Goal: Task Accomplishment & Management: Complete application form

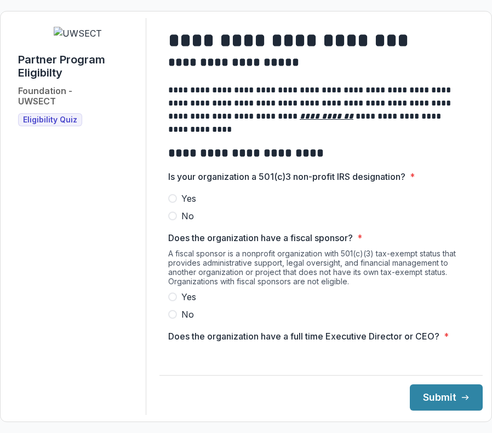
drag, startPoint x: 489, startPoint y: 218, endPoint x: 392, endPoint y: 224, distance: 97.6
click at [392, 224] on form "**********" at bounding box center [246, 217] width 492 height 412
click at [177, 203] on span at bounding box center [172, 198] width 9 height 9
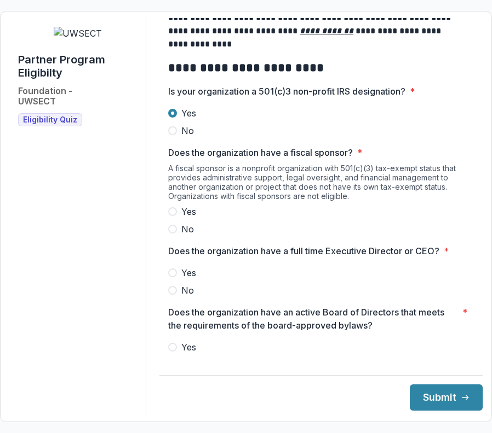
scroll to position [86, 0]
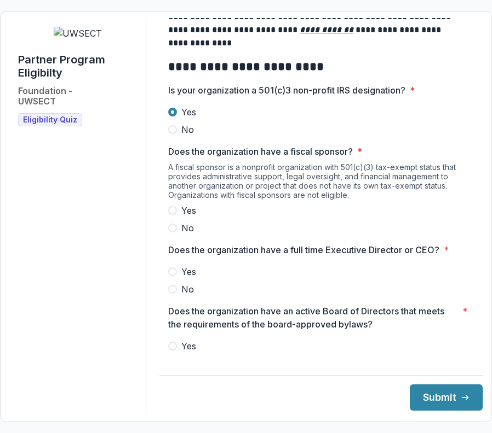
click at [190, 235] on span "No" at bounding box center [187, 228] width 13 height 13
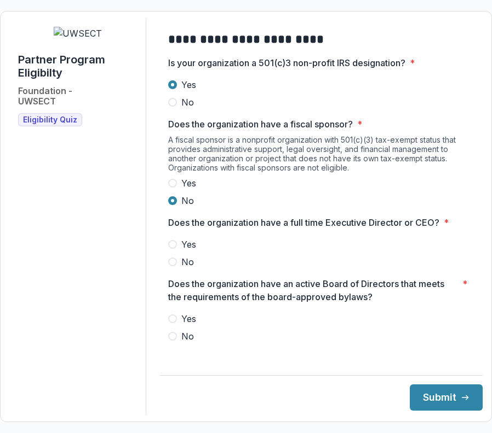
scroll to position [115, 0]
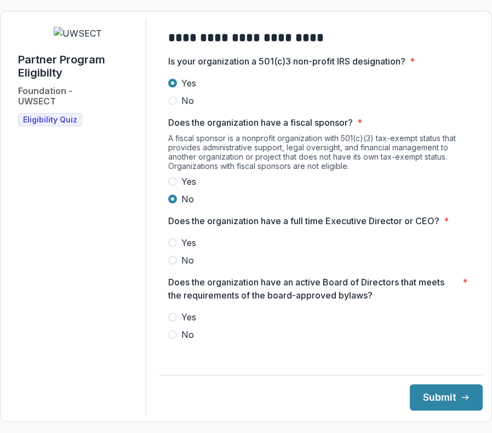
click at [177, 247] on span at bounding box center [172, 243] width 9 height 9
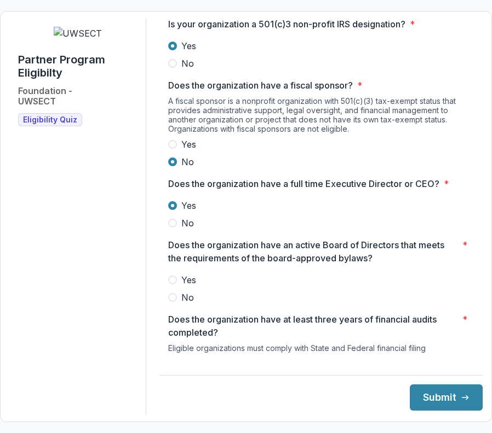
scroll to position [154, 0]
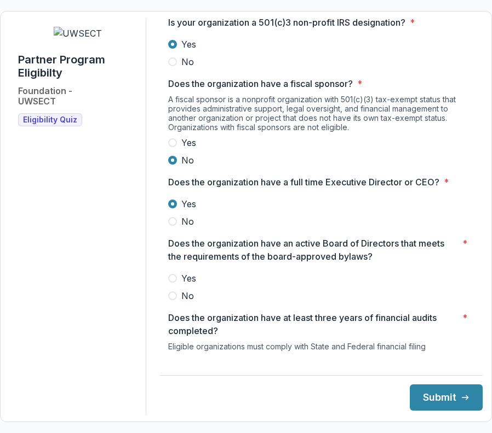
click at [177, 283] on span at bounding box center [172, 278] width 9 height 9
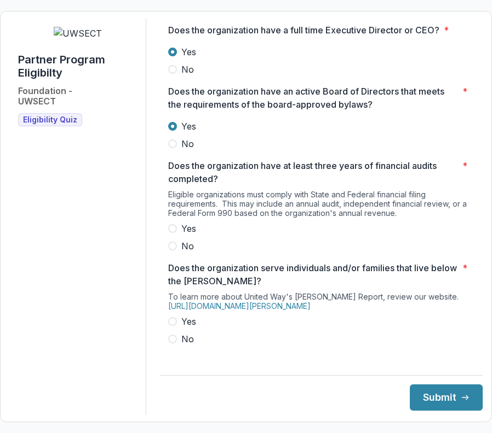
scroll to position [308, 0]
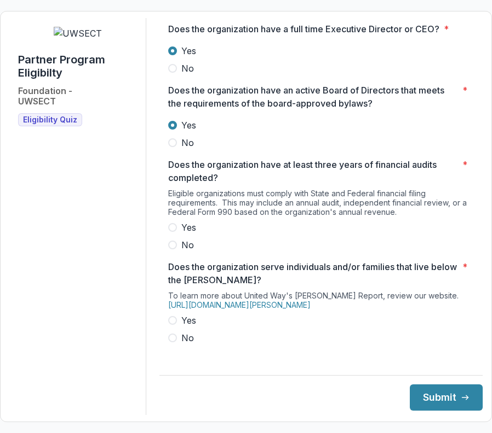
click at [195, 234] on span "Yes" at bounding box center [188, 227] width 15 height 13
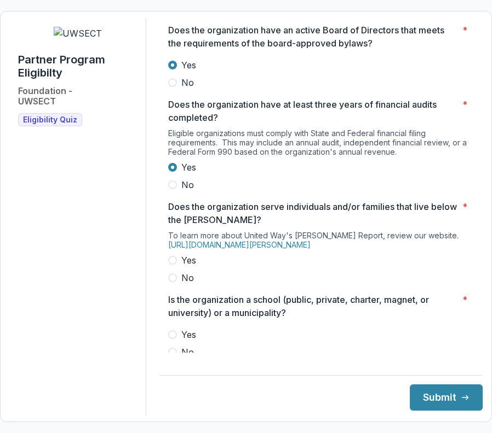
scroll to position [369, 0]
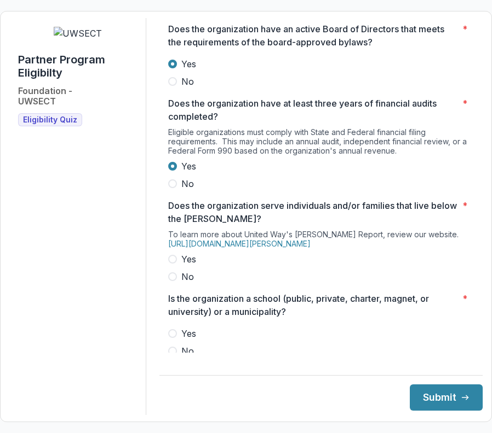
click at [188, 266] on label "Yes" at bounding box center [320, 259] width 305 height 13
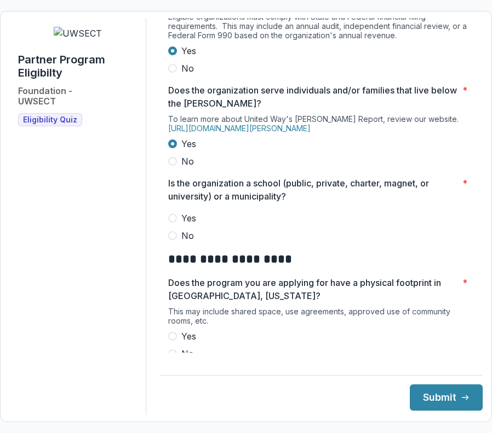
scroll to position [487, 0]
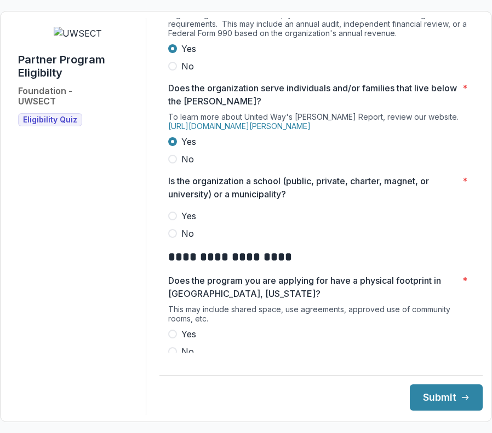
click at [194, 240] on span "No" at bounding box center [187, 233] width 13 height 13
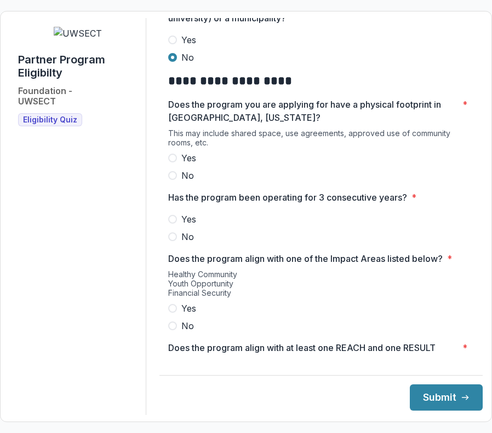
scroll to position [664, 0]
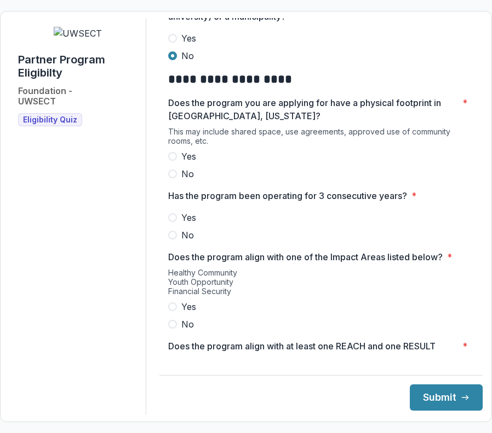
click at [186, 163] on label "Yes" at bounding box center [320, 156] width 305 height 13
click at [177, 222] on span at bounding box center [172, 217] width 9 height 9
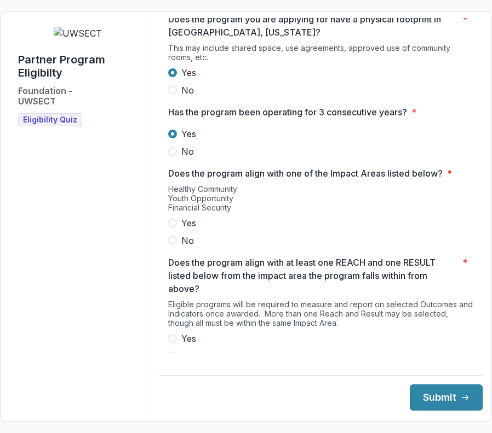
scroll to position [755, 0]
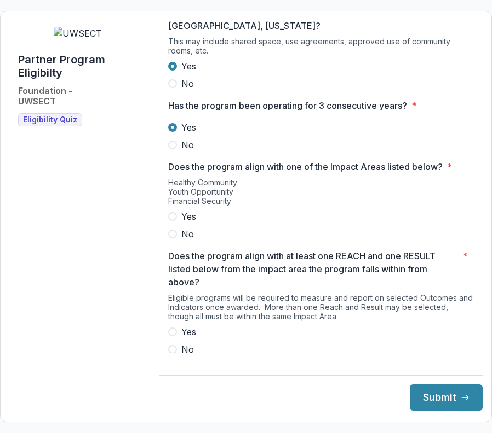
click at [177, 221] on span at bounding box center [172, 216] width 9 height 9
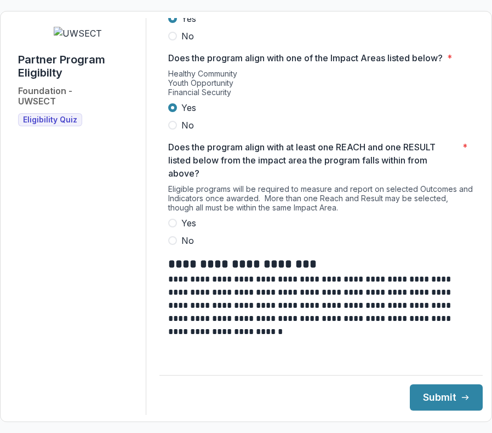
scroll to position [866, 0]
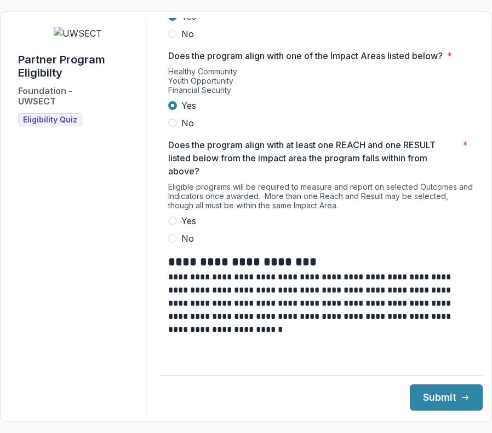
click at [186, 228] on label "Yes" at bounding box center [320, 221] width 305 height 13
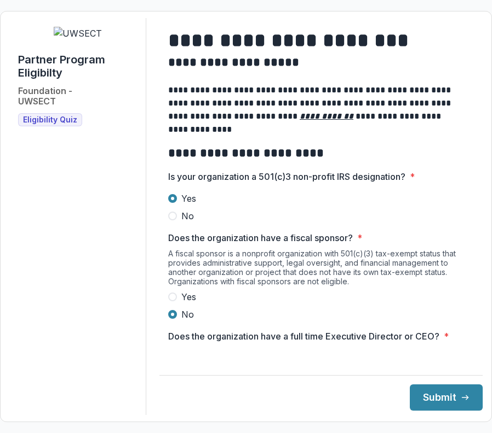
scroll to position [0, 0]
click at [421, 397] on button "Submit" at bounding box center [445, 398] width 73 height 26
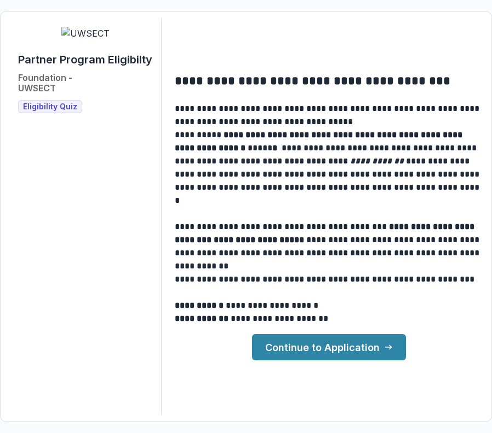
click at [328, 346] on link "Continue to Application" at bounding box center [329, 347] width 154 height 26
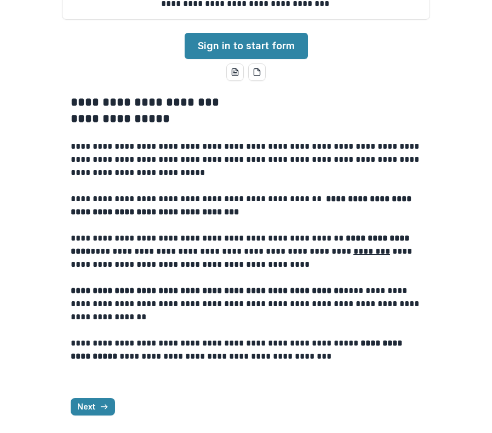
scroll to position [316, 0]
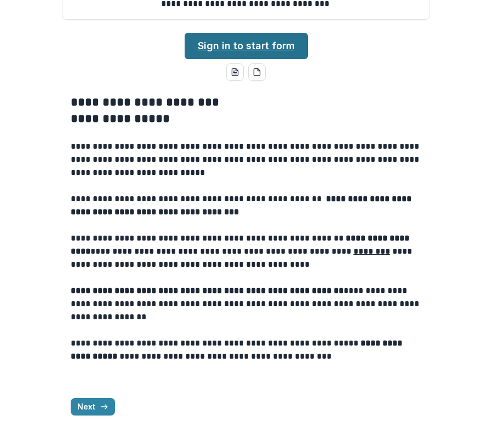
click at [274, 44] on link "Sign in to start form" at bounding box center [245, 46] width 123 height 26
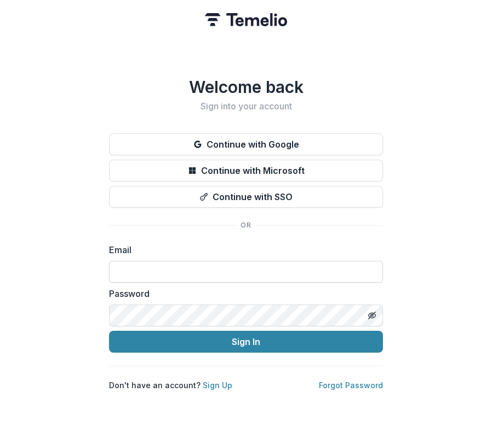
type input "**********"
click at [246, 338] on button "Sign In" at bounding box center [246, 342] width 274 height 22
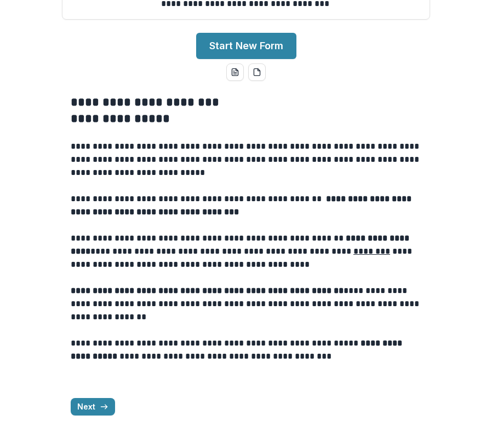
scroll to position [269, 0]
click at [241, 59] on button "Start New Form" at bounding box center [246, 46] width 100 height 26
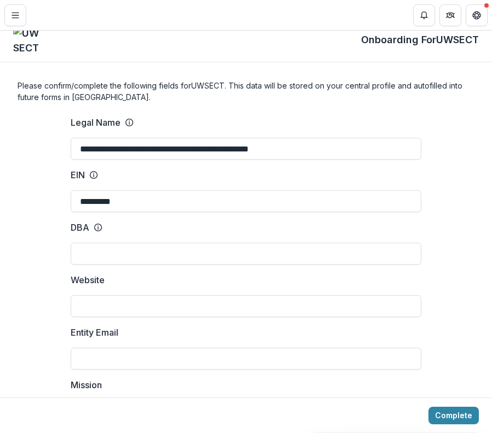
scroll to position [17, 0]
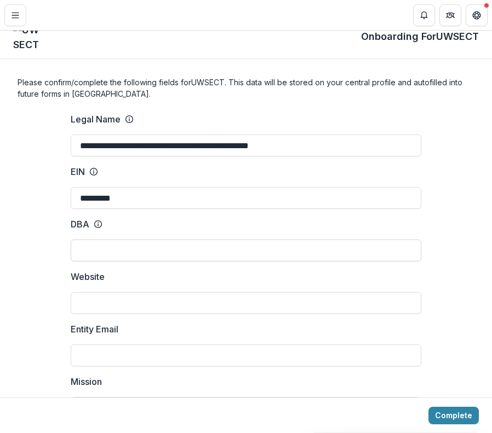
click at [183, 252] on input "DBA" at bounding box center [246, 251] width 350 height 22
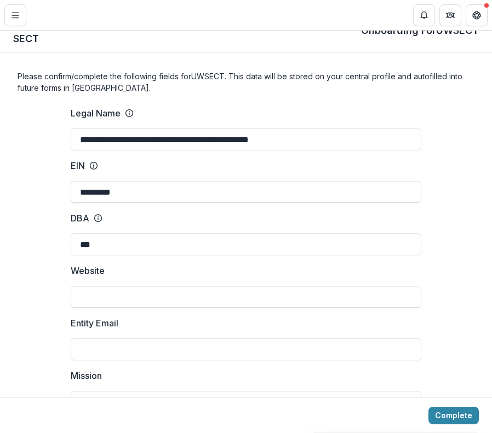
scroll to position [30, 0]
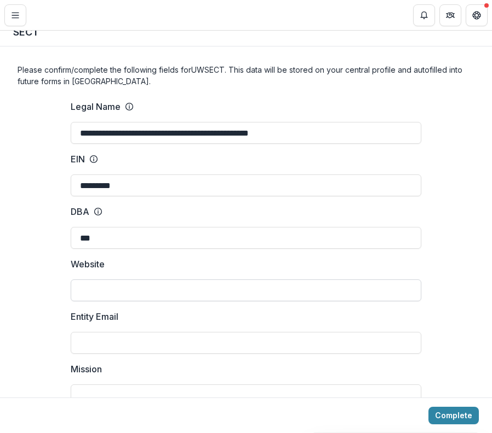
type input "***"
click at [163, 287] on input "Website" at bounding box center [246, 291] width 350 height 22
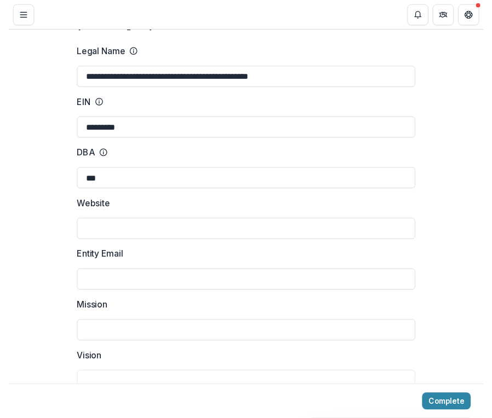
scroll to position [82, 0]
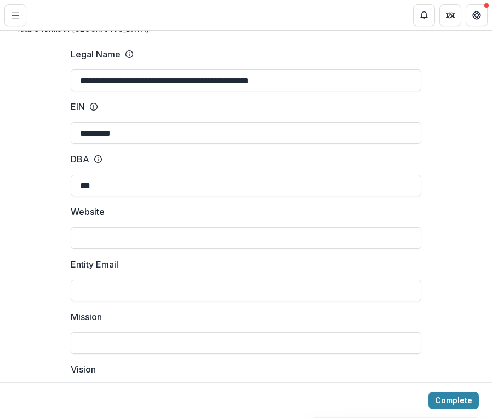
paste input "**********"
type input "**********"
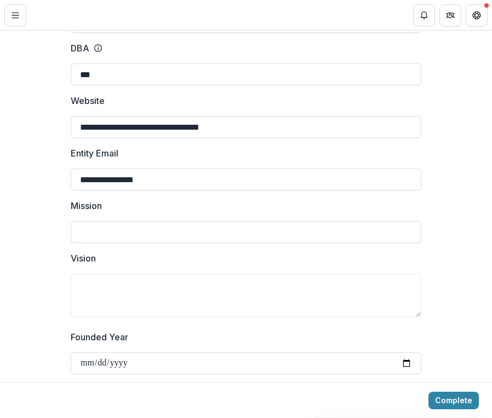
scroll to position [199, 0]
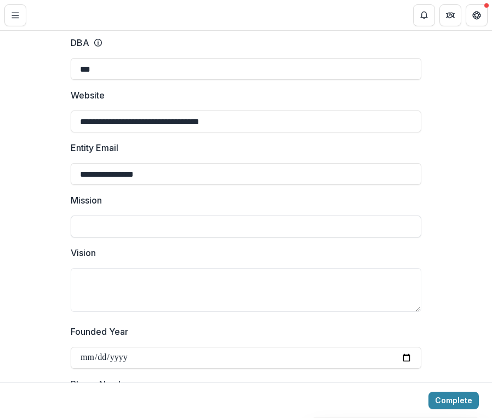
click at [171, 230] on input "Mission" at bounding box center [246, 227] width 350 height 22
paste input "**********"
type input "**********"
click at [172, 292] on textarea "Vision" at bounding box center [246, 290] width 350 height 44
paste textarea "**********"
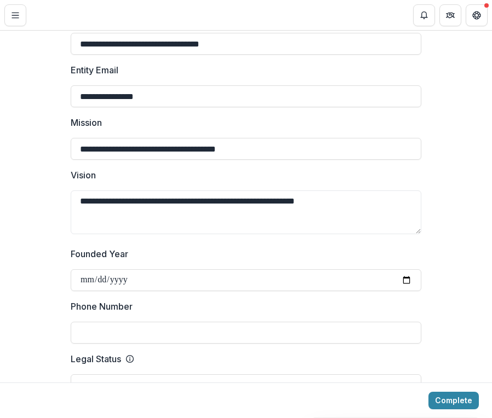
scroll to position [277, 0]
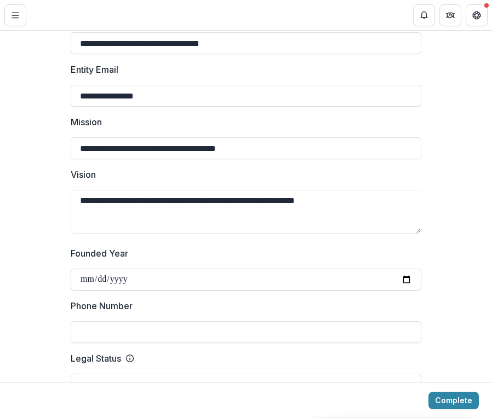
type textarea "**********"
click at [136, 281] on input "Founded Year" at bounding box center [246, 280] width 350 height 22
drag, startPoint x: 138, startPoint y: 279, endPoint x: 103, endPoint y: 278, distance: 34.5
click at [103, 278] on input "Founded Year" at bounding box center [246, 280] width 350 height 22
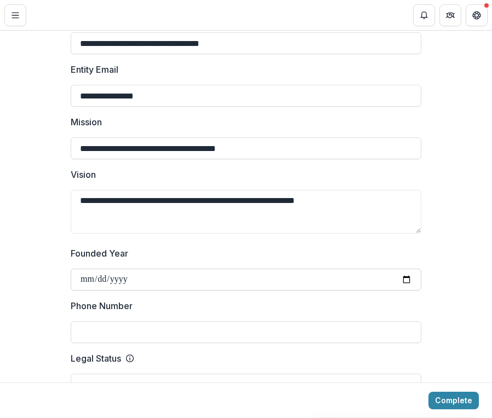
click at [126, 282] on input "Founded Year" at bounding box center [246, 280] width 350 height 22
click at [84, 276] on input "Founded Year" at bounding box center [246, 280] width 350 height 22
click at [103, 276] on input "Founded Year" at bounding box center [246, 280] width 350 height 22
click at [131, 276] on input "Founded Year" at bounding box center [246, 280] width 350 height 22
type input "**********"
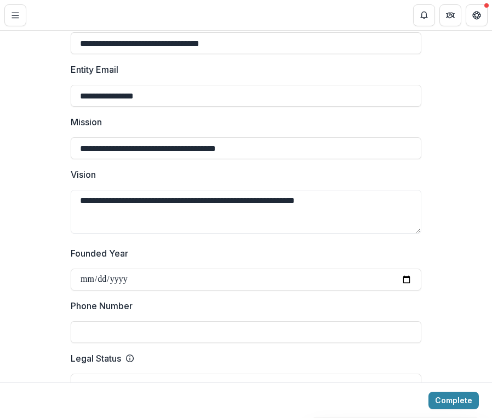
type input "**********"
click at [385, 305] on label "Phone Number" at bounding box center [243, 305] width 344 height 13
click at [385, 321] on input "Phone Number" at bounding box center [246, 332] width 350 height 22
paste input "**********"
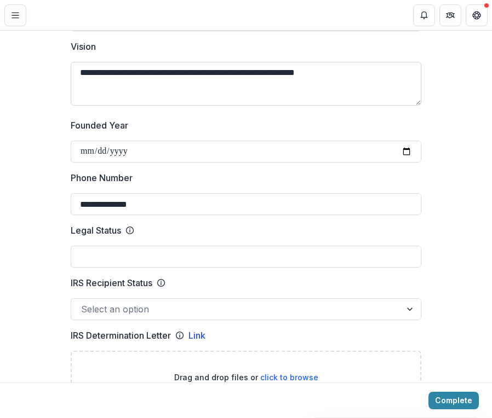
scroll to position [410, 0]
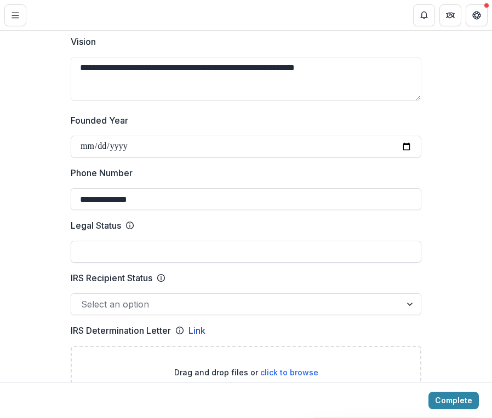
type input "**********"
click at [199, 254] on input "Legal Status" at bounding box center [246, 252] width 350 height 22
click at [406, 306] on div at bounding box center [411, 304] width 20 height 21
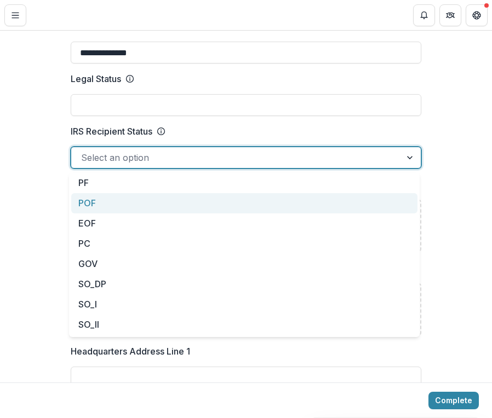
scroll to position [0, 0]
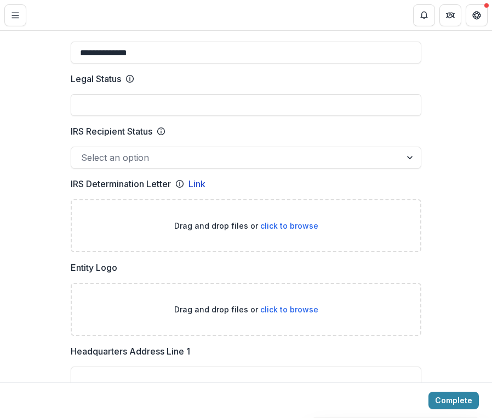
click at [121, 104] on input "Legal Status" at bounding box center [246, 105] width 350 height 22
click at [103, 106] on input "*******" at bounding box center [246, 105] width 350 height 22
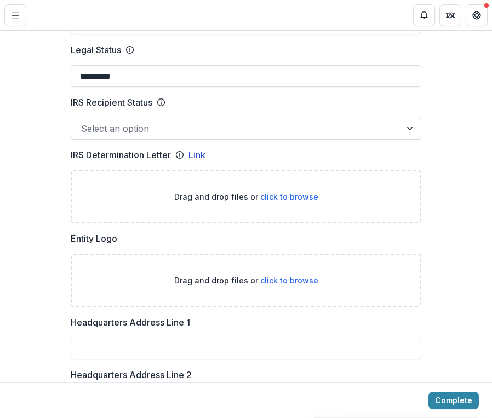
scroll to position [587, 0]
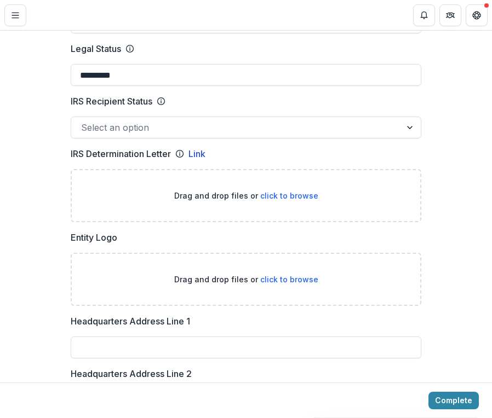
type input "*********"
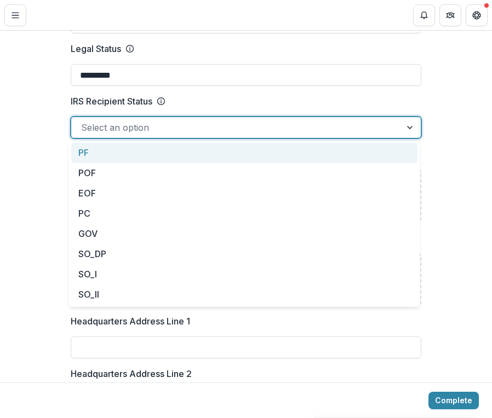
click at [160, 129] on div at bounding box center [236, 127] width 310 height 15
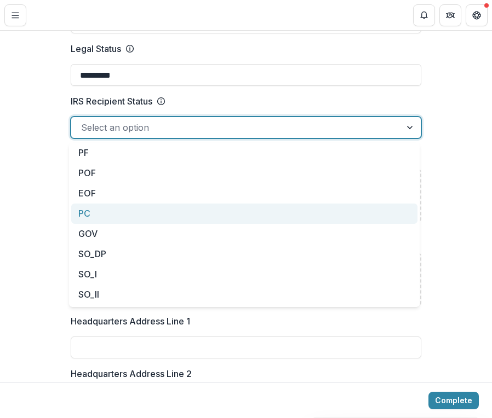
click at [91, 212] on div "PC" at bounding box center [244, 214] width 346 height 20
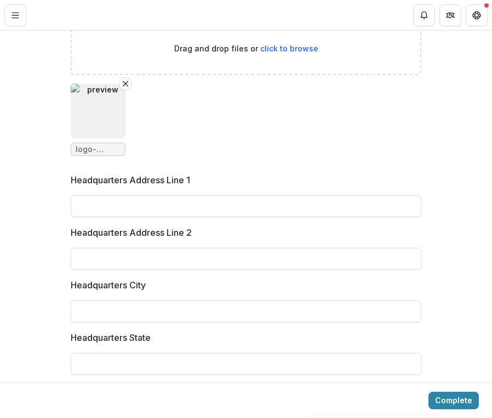
scroll to position [901, 0]
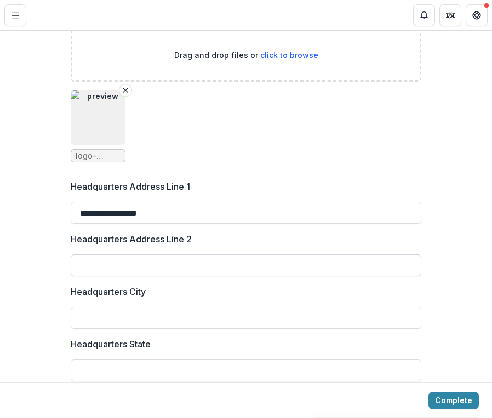
type input "**********"
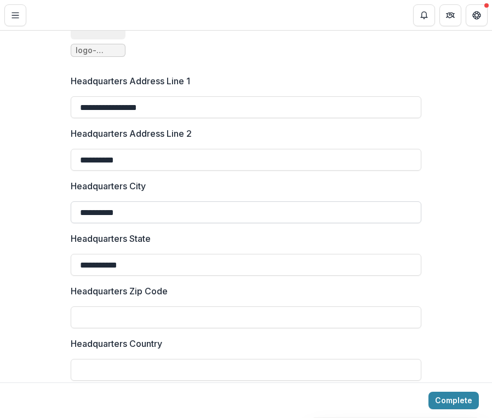
scroll to position [1045, 0]
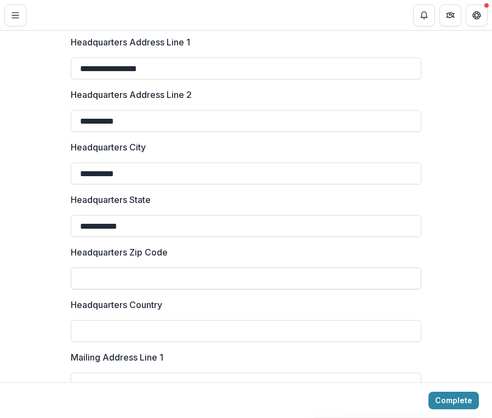
type input "**********"
type input "*****"
type input "**********"
click at [174, 307] on label "Headquarters Country" at bounding box center [243, 304] width 344 height 13
click at [174, 320] on input "**********" at bounding box center [246, 331] width 350 height 22
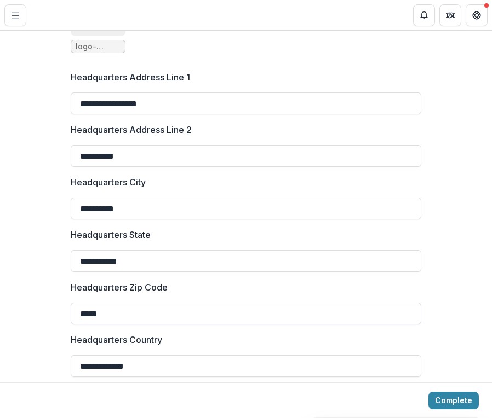
scroll to position [1007, 0]
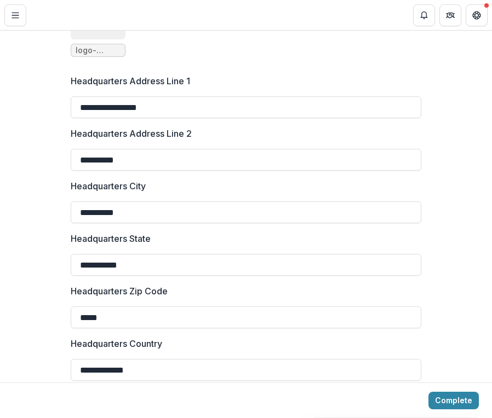
drag, startPoint x: 151, startPoint y: 158, endPoint x: 65, endPoint y: 159, distance: 85.9
click at [65, 159] on div "**********" at bounding box center [246, 97] width 368 height 1967
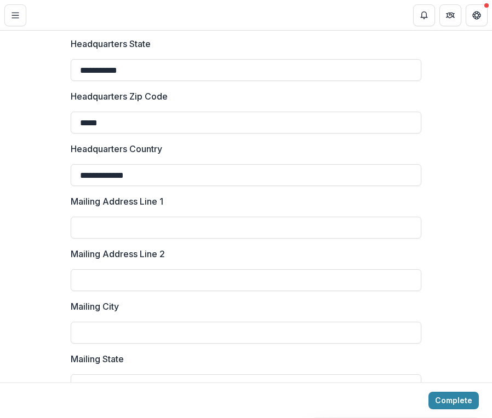
scroll to position [1230, 0]
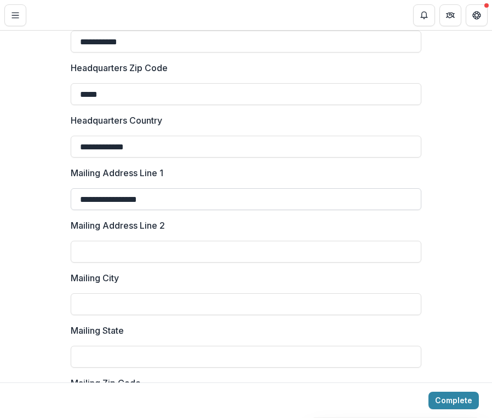
type input "**********"
paste input "**********"
type input "**********"
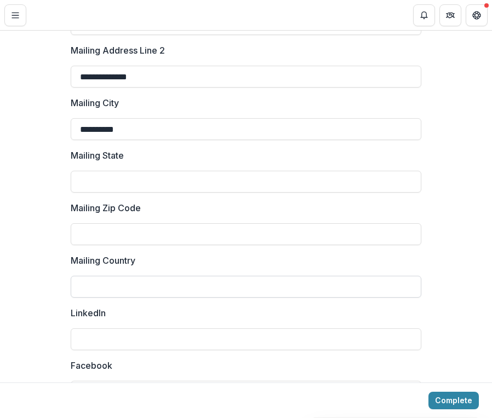
scroll to position [1432, 0]
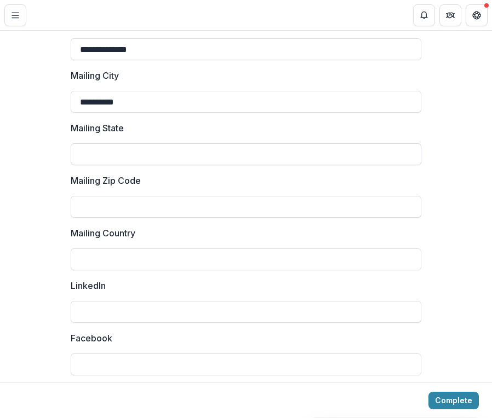
type input "**********"
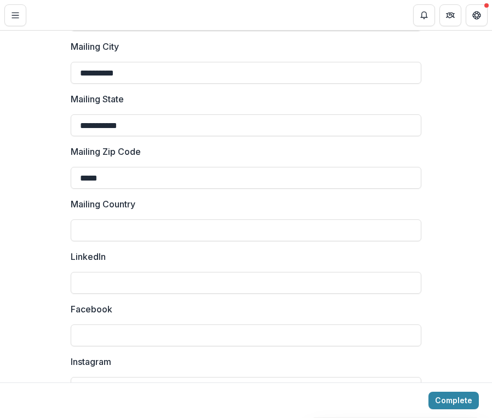
scroll to position [1472, 0]
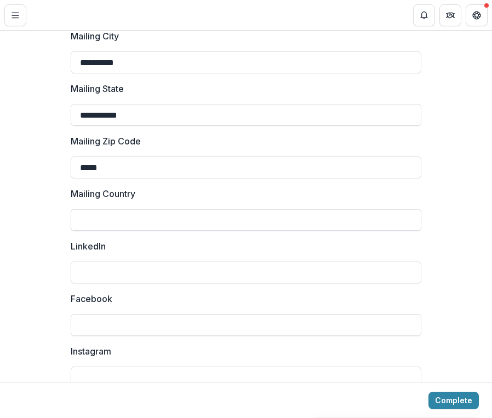
type input "*****"
type input "**********"
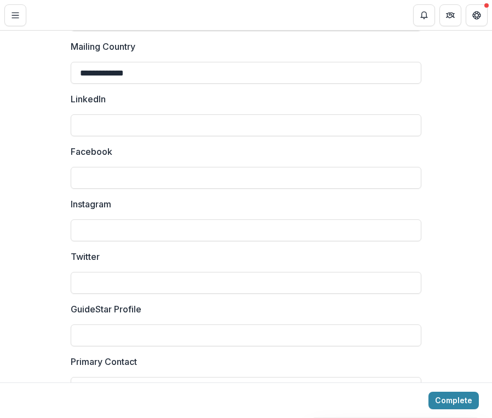
scroll to position [1622, 0]
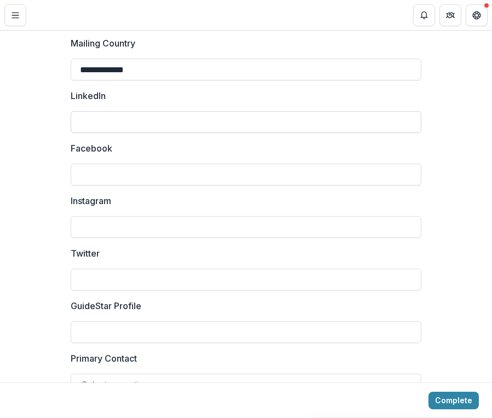
click at [147, 129] on input "LinkedIn" at bounding box center [246, 122] width 350 height 22
paste input "**********"
type input "**********"
click at [151, 177] on input "Facebook" at bounding box center [246, 175] width 350 height 22
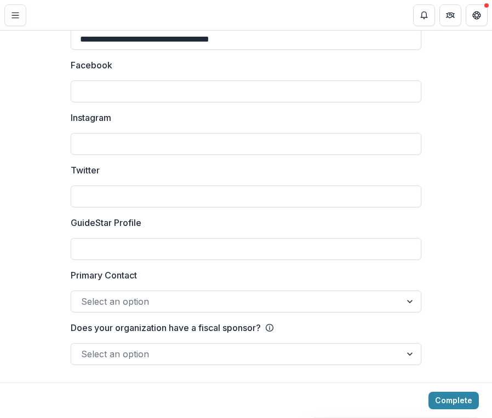
scroll to position [1706, 0]
click at [130, 299] on div "Select an option" at bounding box center [236, 301] width 310 height 13
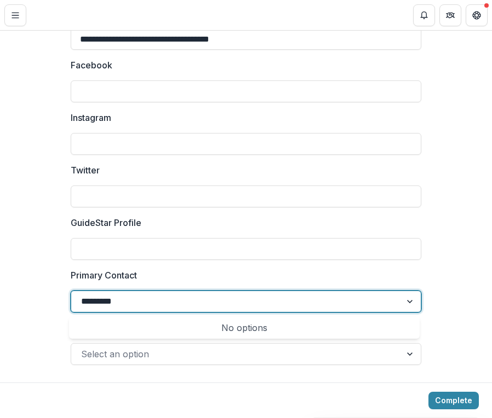
type input "*********"
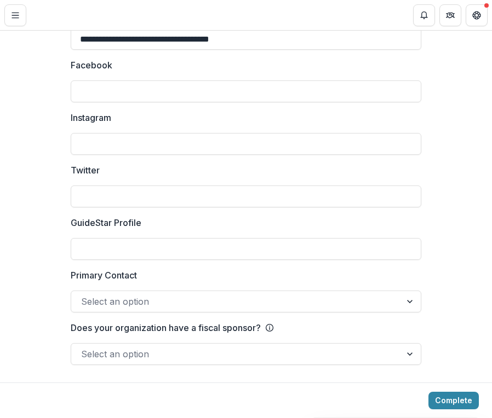
click at [402, 308] on div at bounding box center [411, 301] width 20 height 21
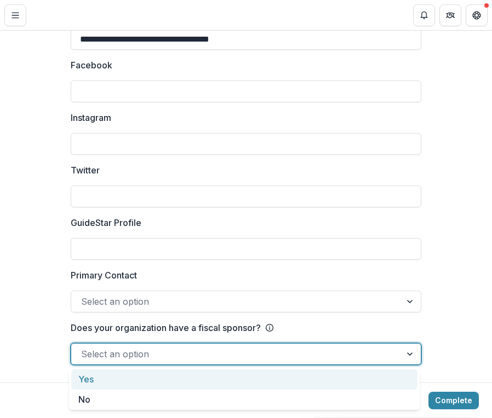
click at [186, 349] on div at bounding box center [236, 353] width 310 height 15
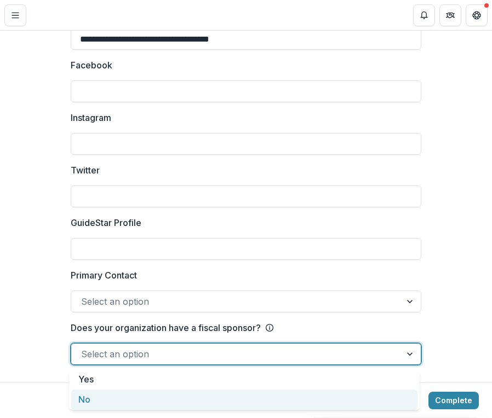
click at [159, 397] on div "No" at bounding box center [244, 400] width 346 height 20
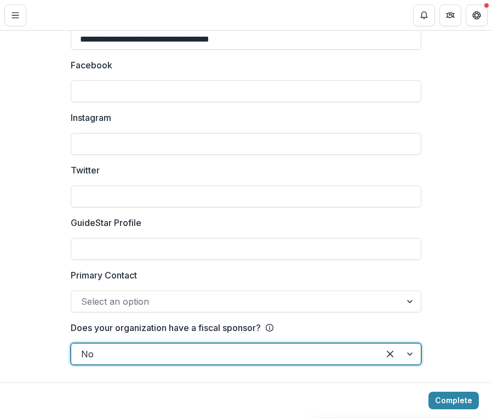
click at [160, 304] on div at bounding box center [236, 301] width 310 height 15
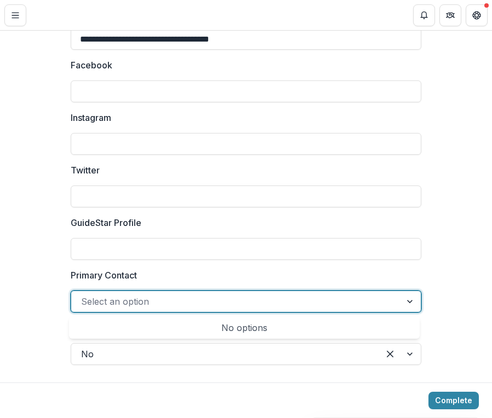
click at [170, 323] on div "No options" at bounding box center [244, 328] width 346 height 22
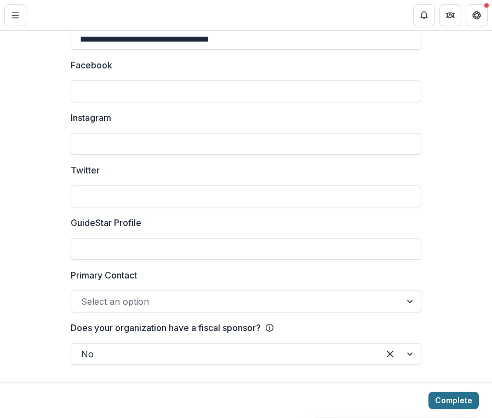
click at [450, 400] on button "Complete" at bounding box center [453, 401] width 50 height 18
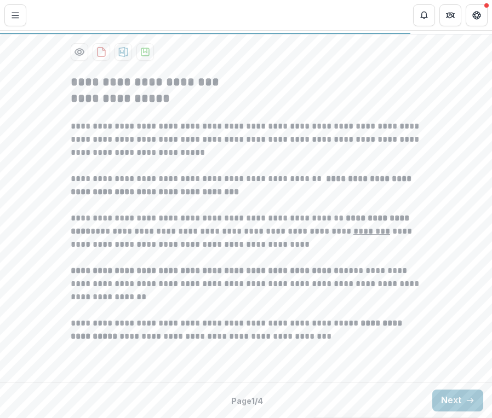
scroll to position [303, 0]
click at [446, 396] on button "Next" at bounding box center [457, 401] width 51 height 22
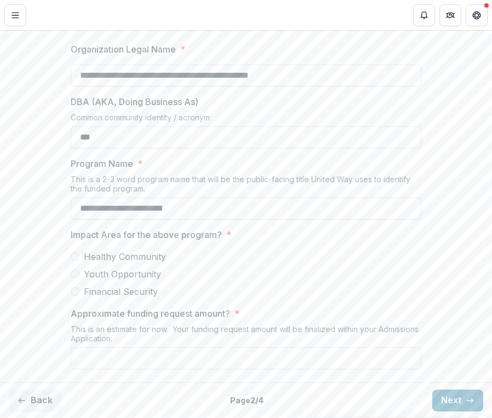
type input "**********"
click at [75, 279] on span at bounding box center [75, 274] width 9 height 9
click at [119, 360] on input "Approximate funding request amount? *" at bounding box center [246, 359] width 350 height 22
type input "*******"
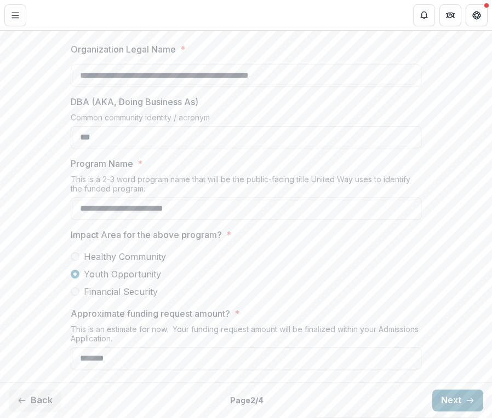
click at [446, 403] on button "Next" at bounding box center [457, 401] width 51 height 22
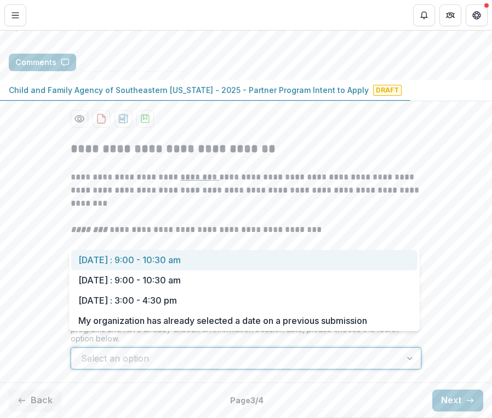
click at [249, 229] on div "**********" at bounding box center [246, 255] width 350 height 246
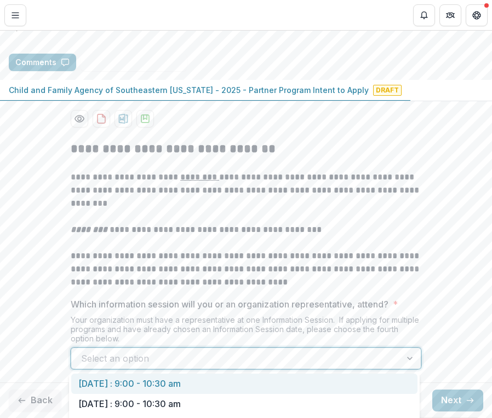
click at [284, 174] on p "**********" at bounding box center [246, 190] width 350 height 39
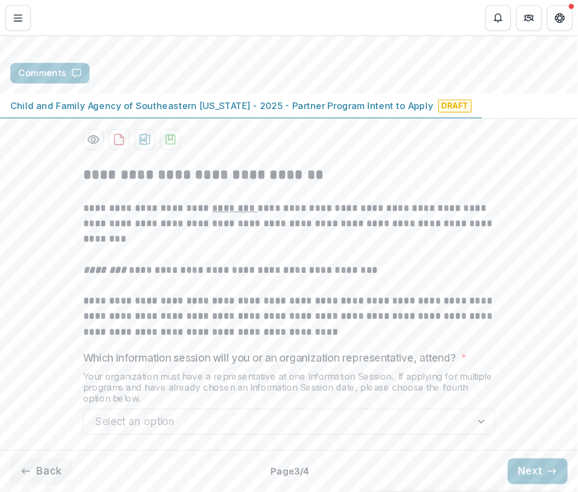
scroll to position [136, 0]
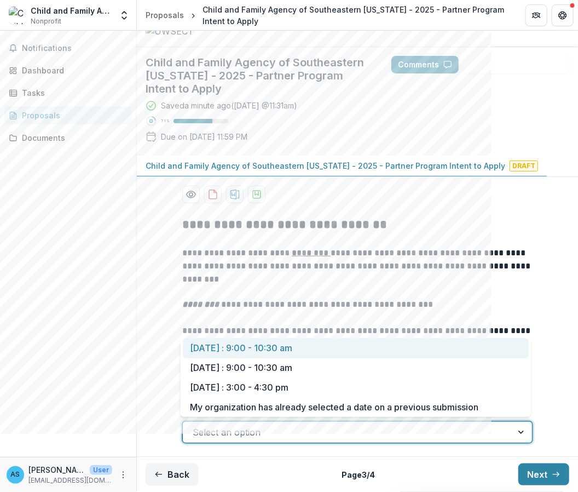
click at [321, 429] on div at bounding box center [348, 431] width 310 height 15
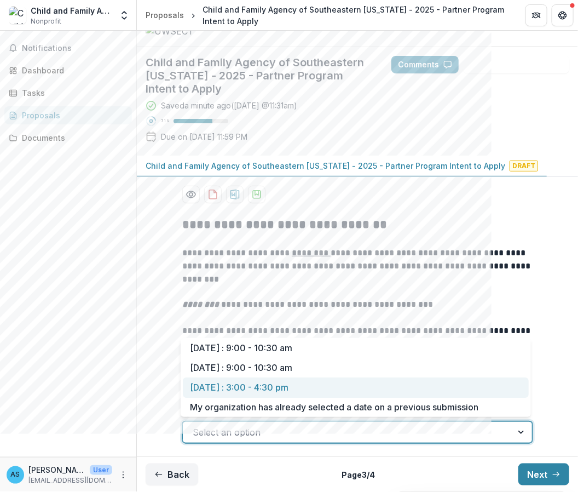
click at [315, 388] on div "[DATE] : 3:00 - 4:30 pm" at bounding box center [356, 387] width 346 height 20
click at [334, 429] on div at bounding box center [337, 431] width 288 height 15
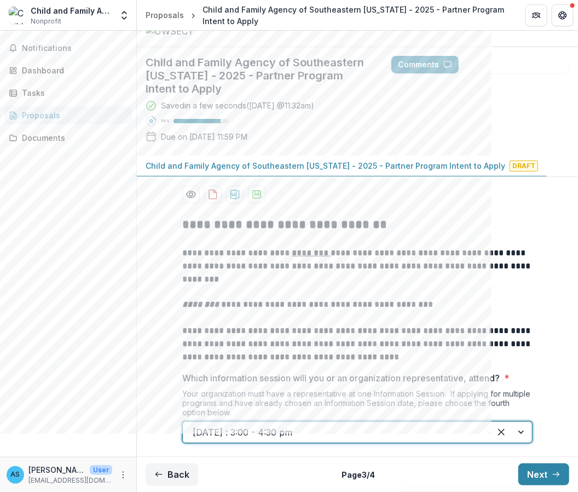
click at [334, 429] on div at bounding box center [337, 431] width 288 height 15
click at [491, 433] on button "Next" at bounding box center [543, 474] width 51 height 22
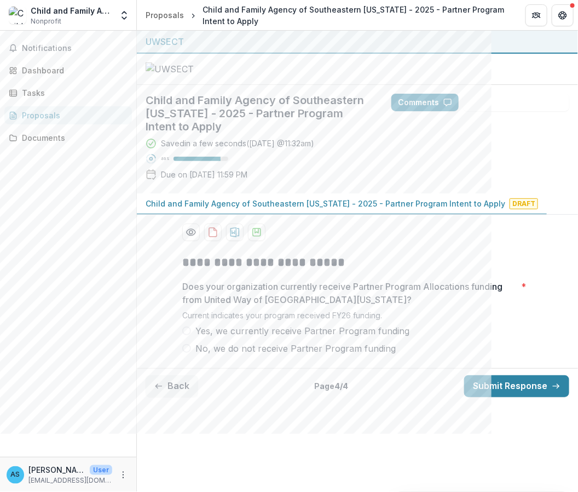
scroll to position [9, 0]
click at [188, 337] on label "Yes, we currently receive Partner Program funding" at bounding box center [357, 330] width 350 height 13
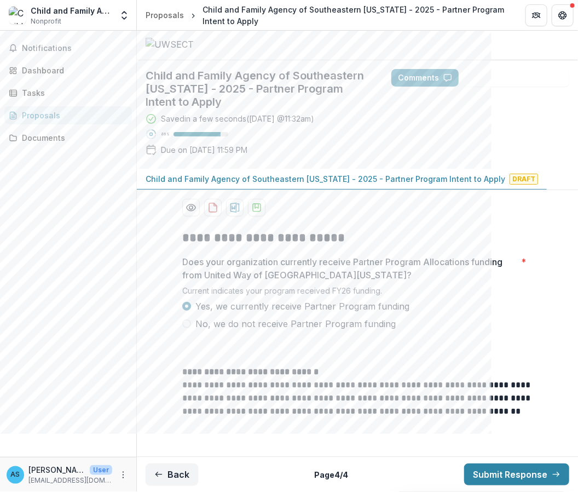
scroll to position [120, 0]
click at [491, 433] on button "Submit Response" at bounding box center [516, 474] width 105 height 22
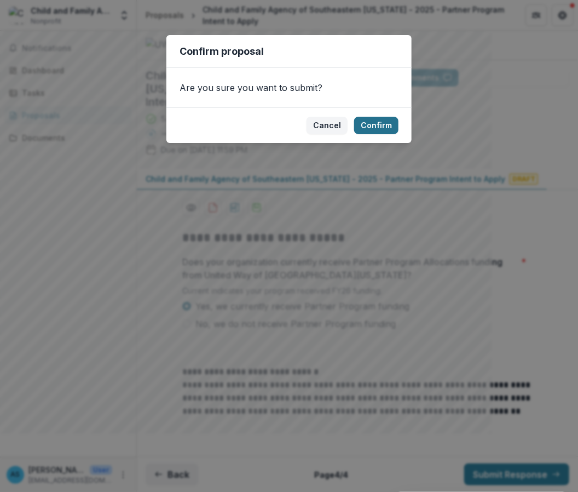
click at [377, 126] on button "Confirm" at bounding box center [376, 126] width 44 height 18
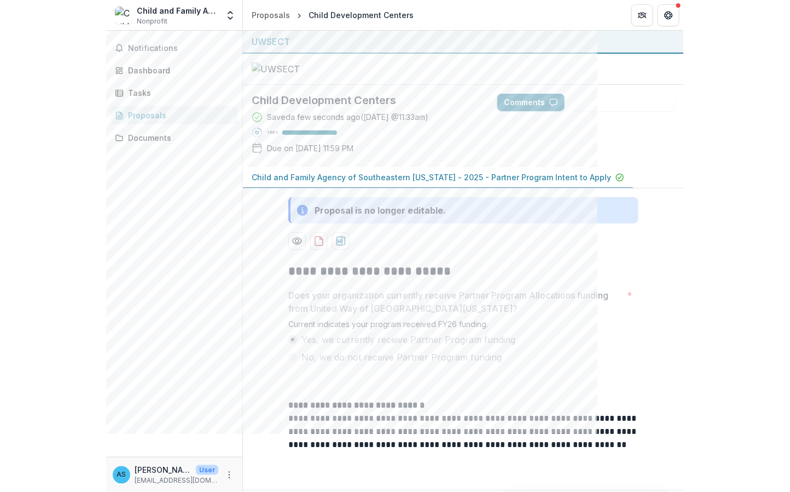
scroll to position [0, 0]
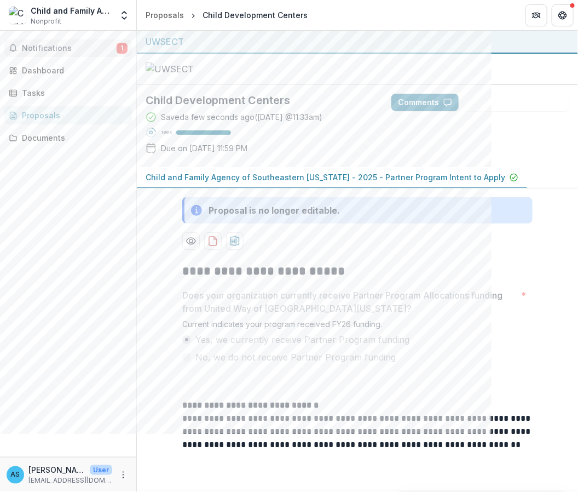
click at [50, 53] on button "Notifications 1" at bounding box center [68, 48] width 128 height 18
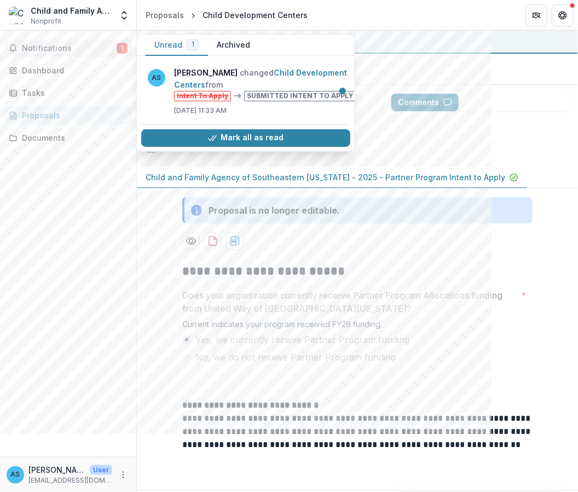
click at [469, 85] on div at bounding box center [357, 69] width 441 height 31
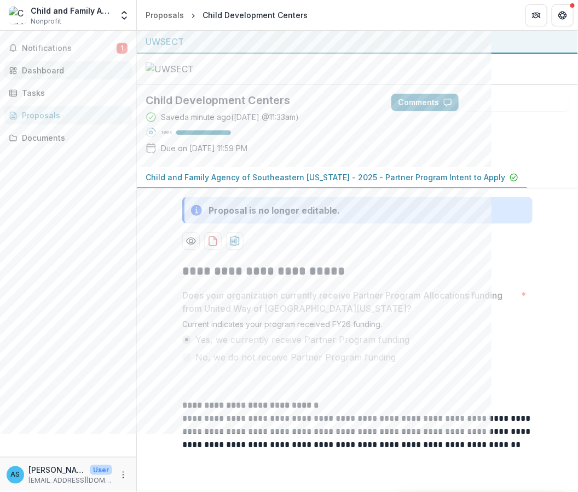
click at [47, 72] on div "Dashboard" at bounding box center [72, 70] width 101 height 11
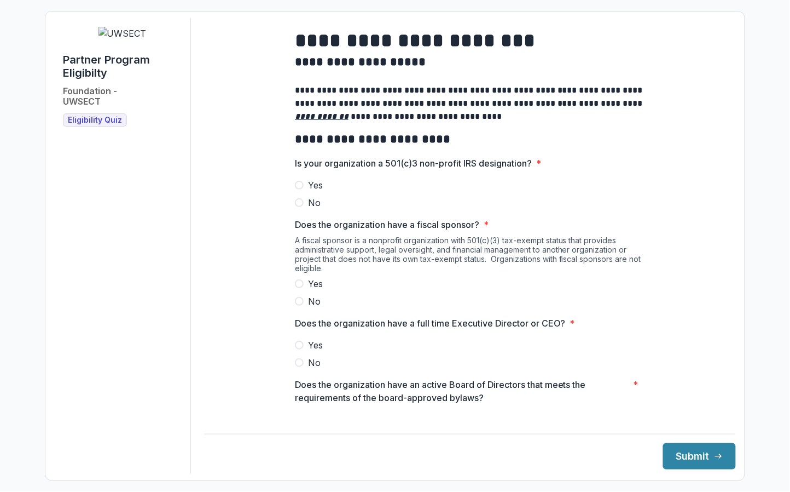
click at [298, 189] on span at bounding box center [299, 185] width 9 height 9
click at [297, 305] on span at bounding box center [299, 301] width 9 height 9
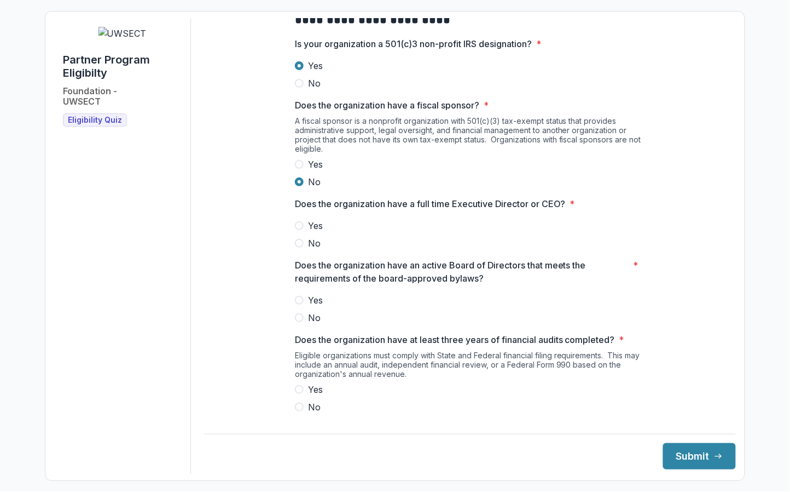
scroll to position [129, 0]
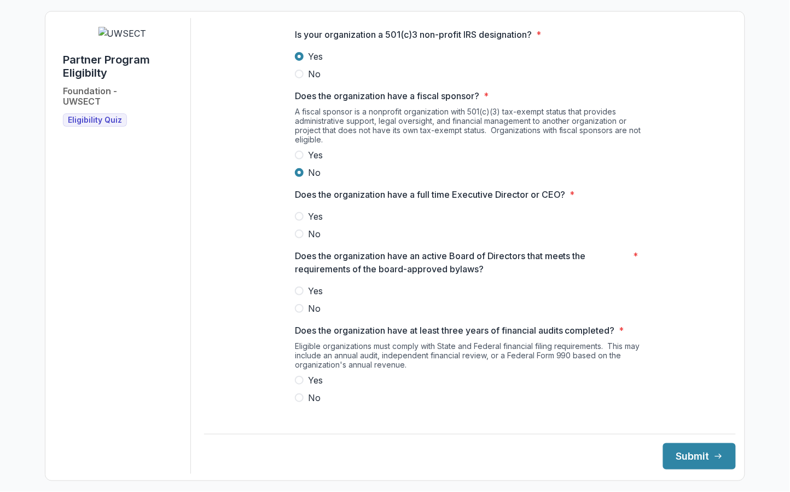
click at [310, 223] on span "Yes" at bounding box center [315, 216] width 15 height 13
click at [311, 296] on span "Yes" at bounding box center [315, 290] width 15 height 13
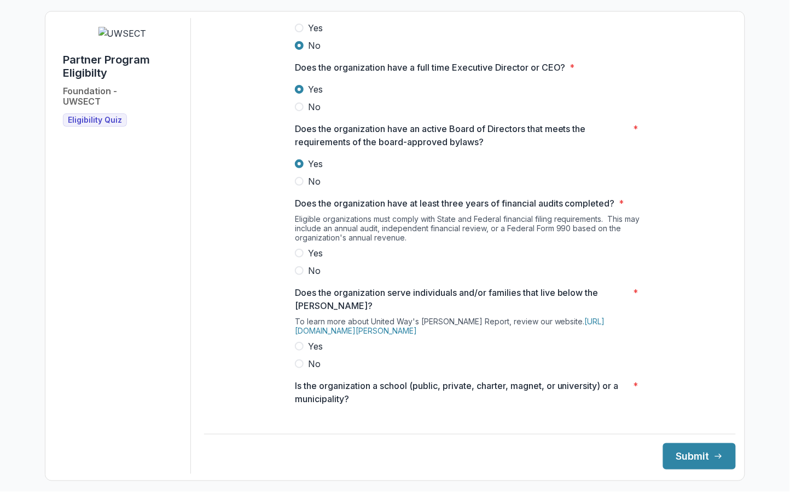
scroll to position [263, 0]
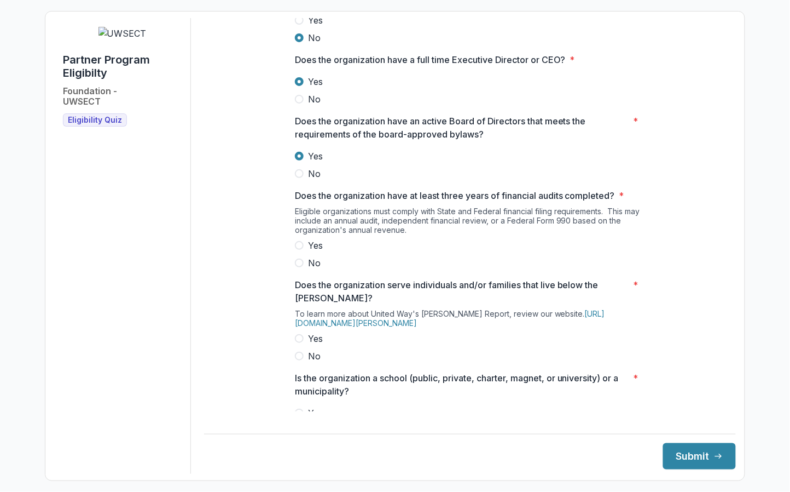
click at [308, 250] on span "Yes" at bounding box center [315, 245] width 15 height 13
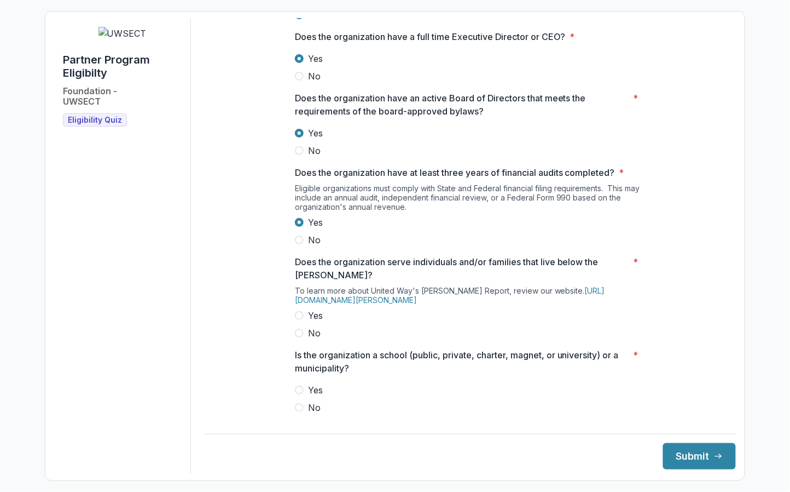
scroll to position [290, 0]
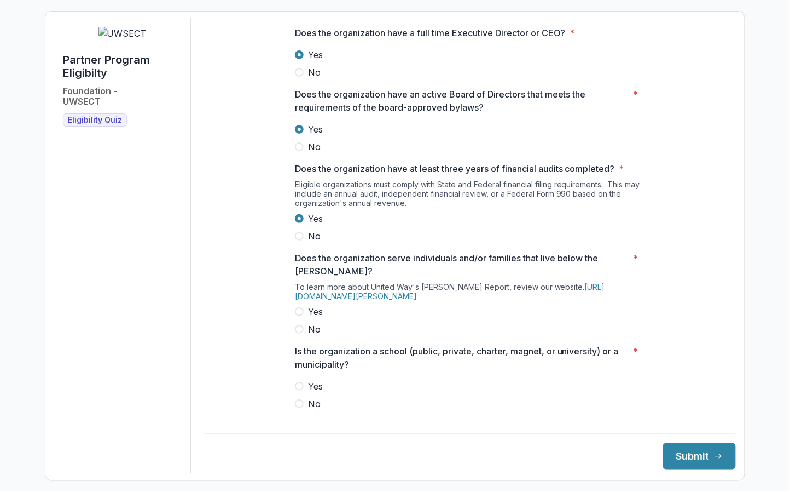
click at [311, 318] on span "Yes" at bounding box center [315, 311] width 15 height 13
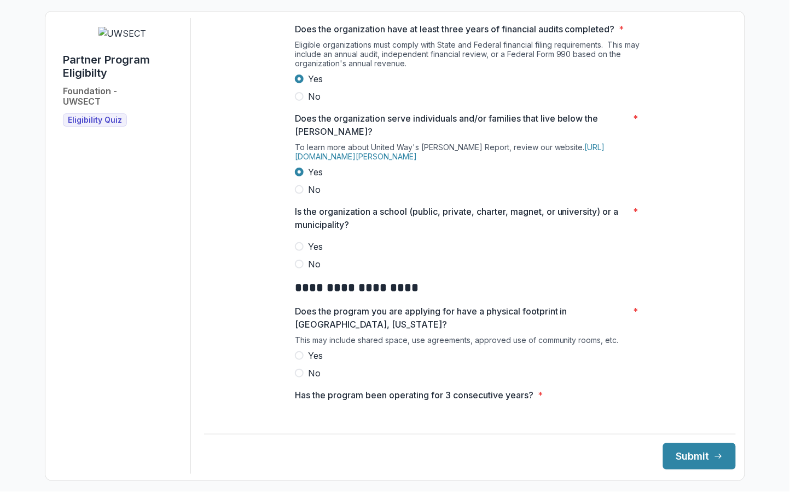
scroll to position [460, 0]
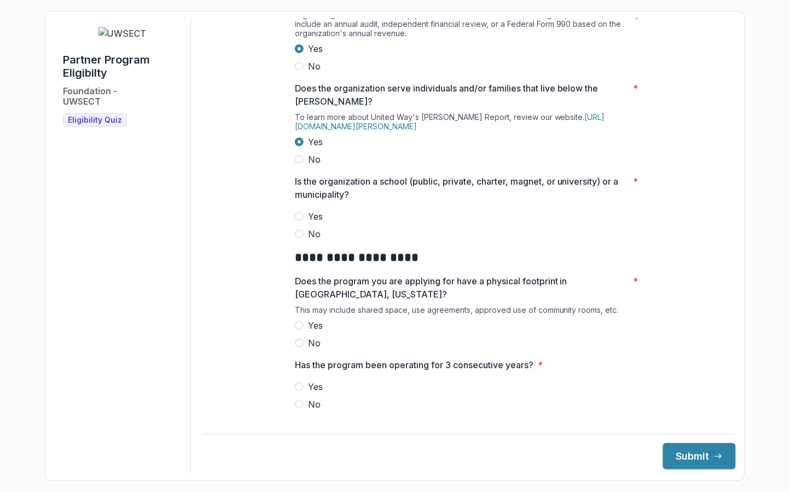
click at [308, 240] on span "No" at bounding box center [314, 233] width 13 height 13
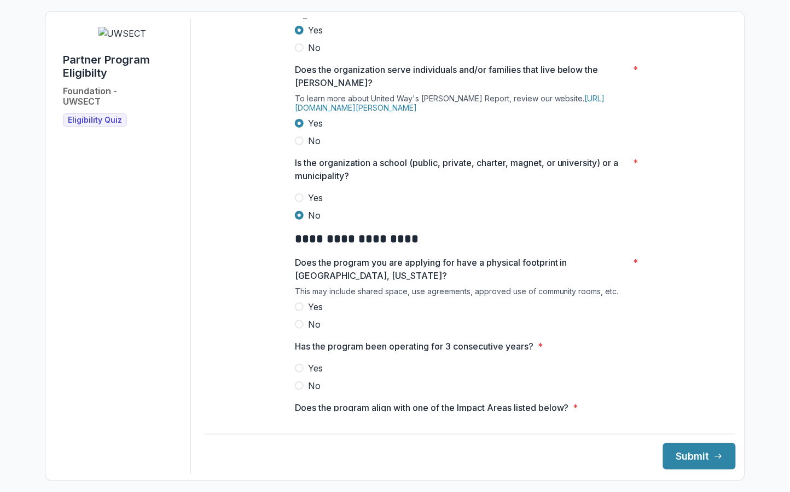
scroll to position [489, 0]
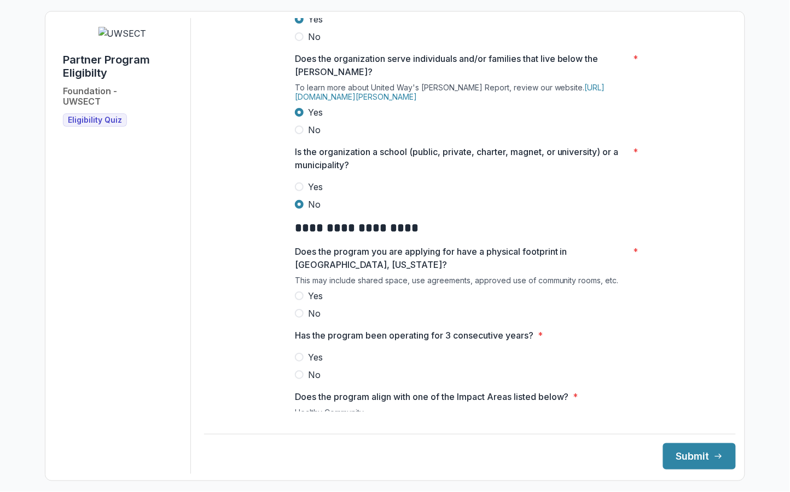
click at [309, 297] on span "Yes" at bounding box center [315, 295] width 15 height 13
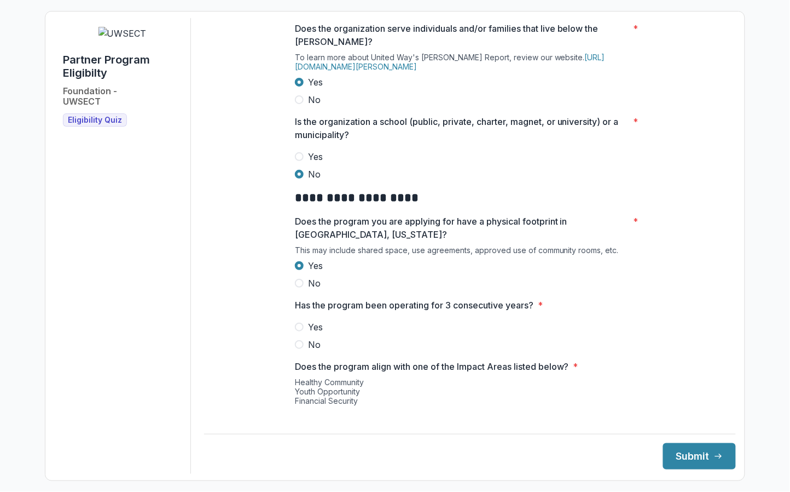
scroll to position [527, 0]
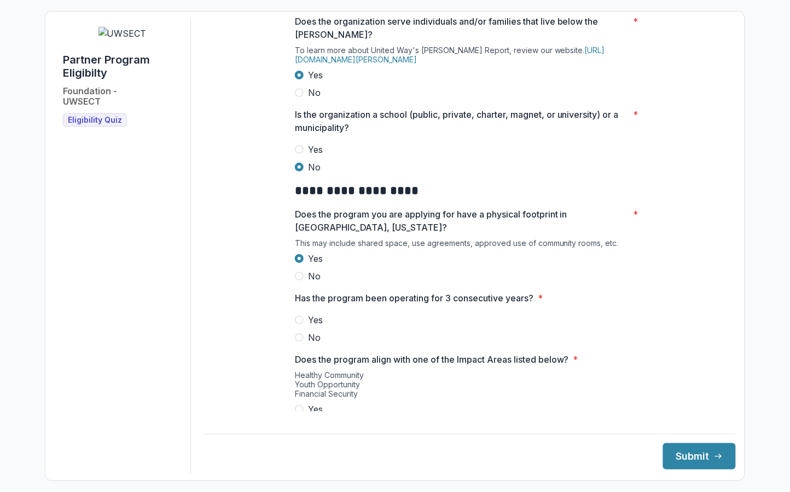
click at [310, 326] on span "Yes" at bounding box center [315, 319] width 15 height 13
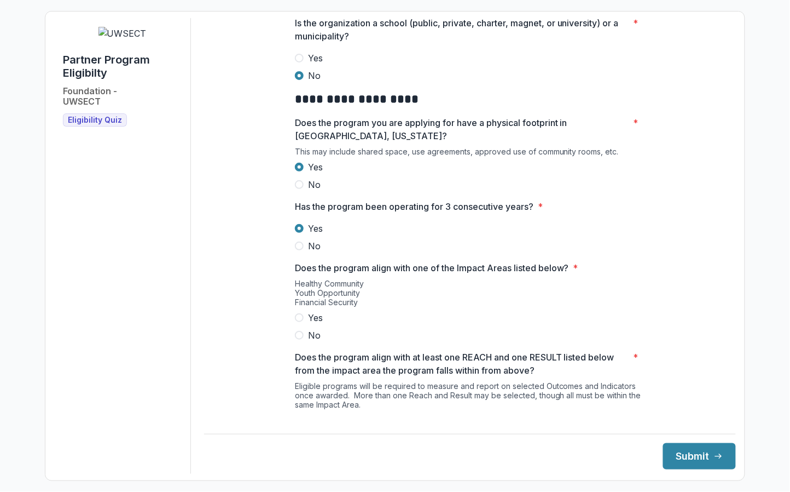
scroll to position [637, 0]
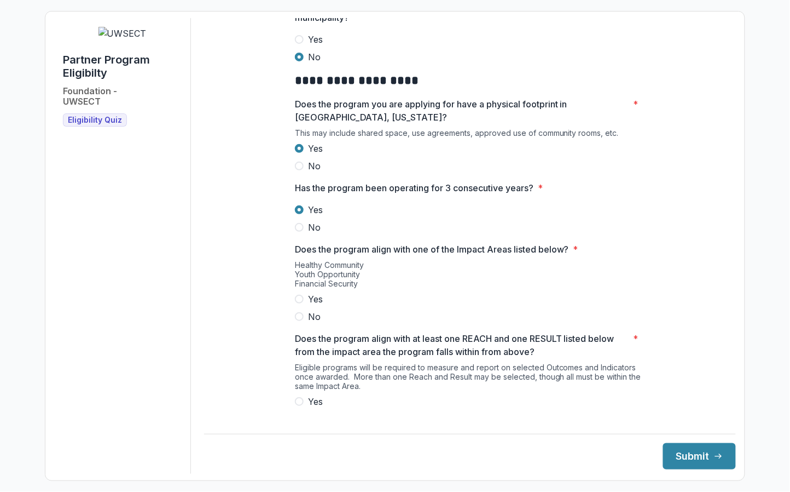
click at [311, 297] on span "Yes" at bounding box center [315, 298] width 15 height 13
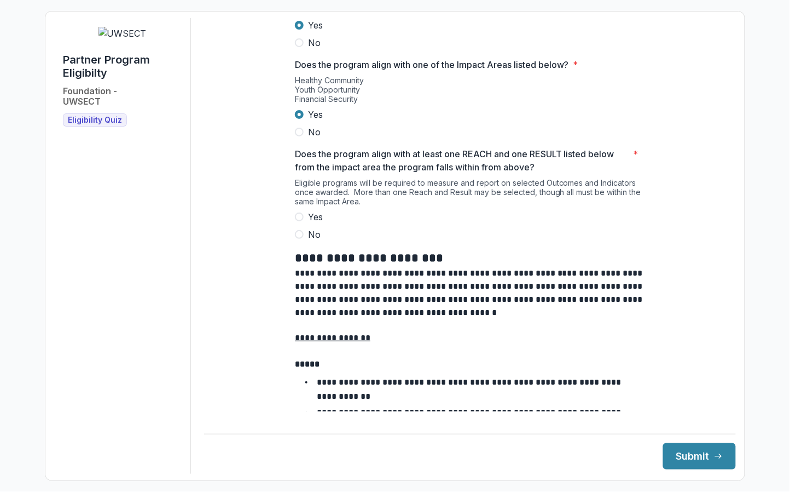
scroll to position [823, 0]
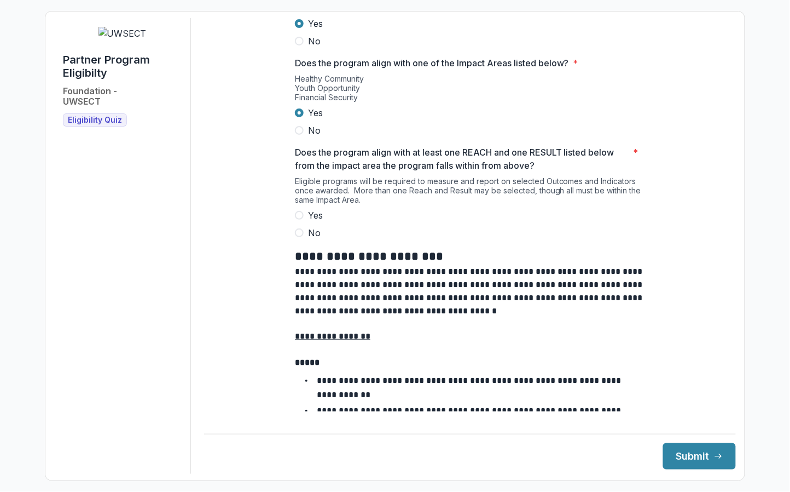
click at [309, 220] on span "Yes" at bounding box center [315, 215] width 15 height 13
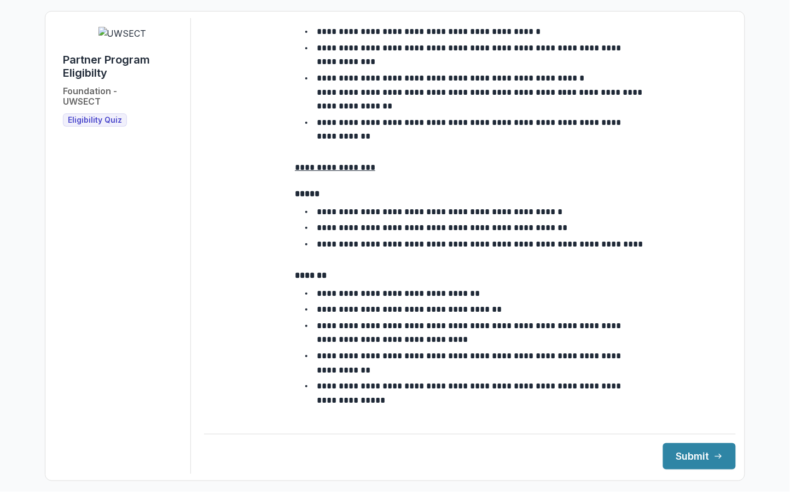
scroll to position [1866, 0]
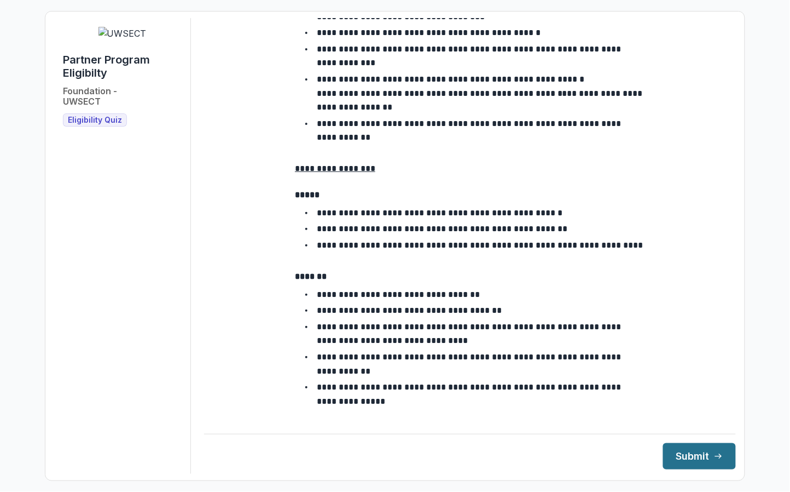
click at [678, 454] on button "Submit" at bounding box center [699, 456] width 73 height 26
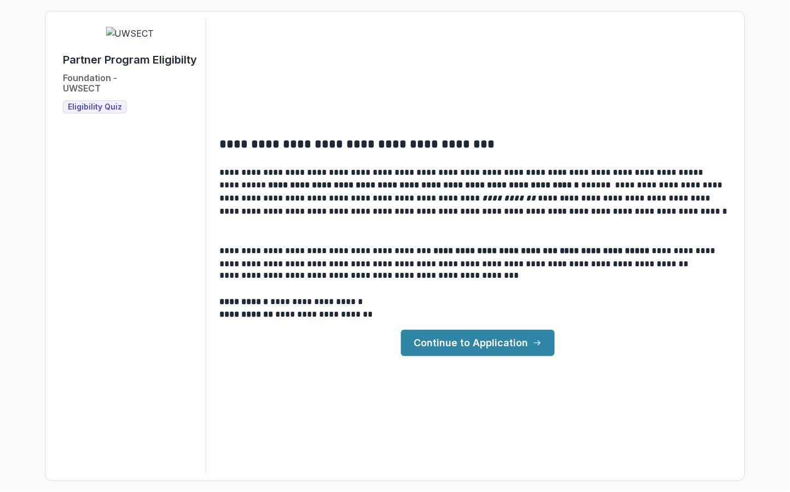
click at [477, 340] on link "Continue to Application" at bounding box center [478, 343] width 154 height 26
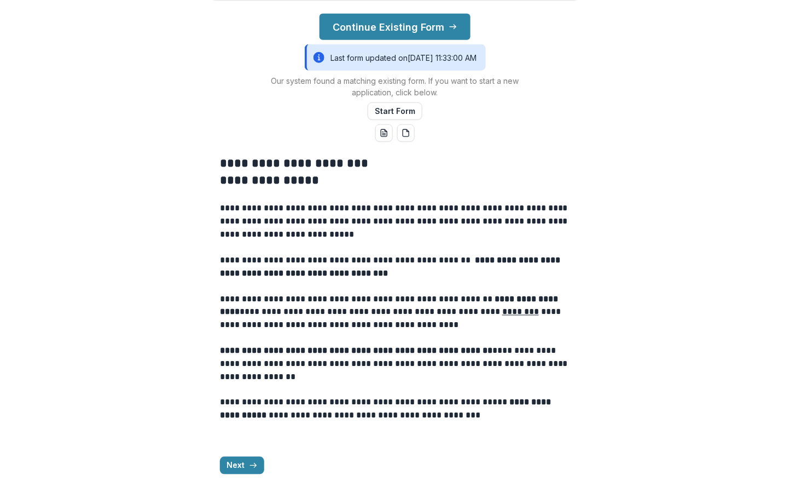
scroll to position [305, 0]
click at [395, 120] on button "Start Form" at bounding box center [395, 111] width 55 height 18
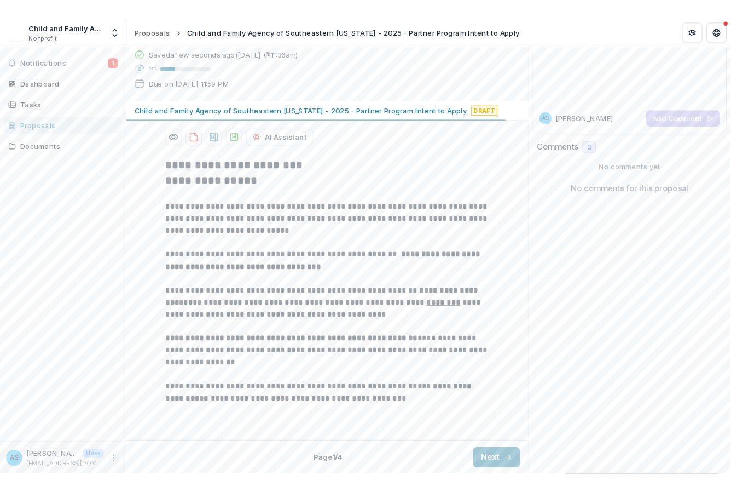
scroll to position [187, 0]
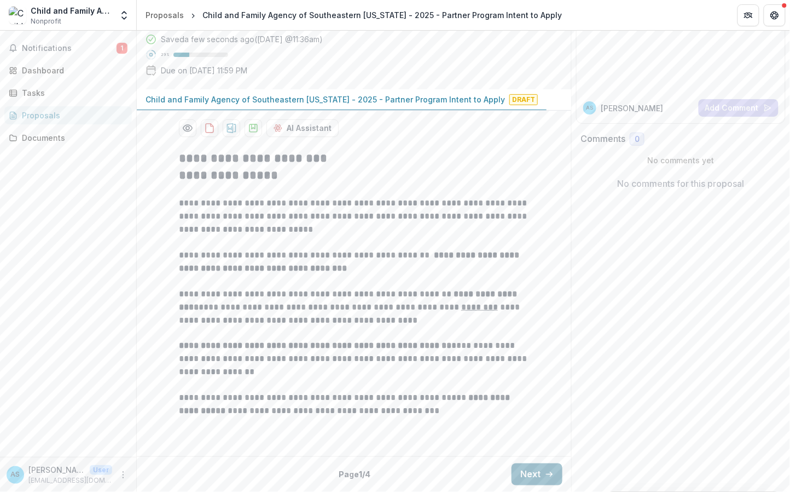
click at [526, 475] on button "Next" at bounding box center [537, 474] width 51 height 22
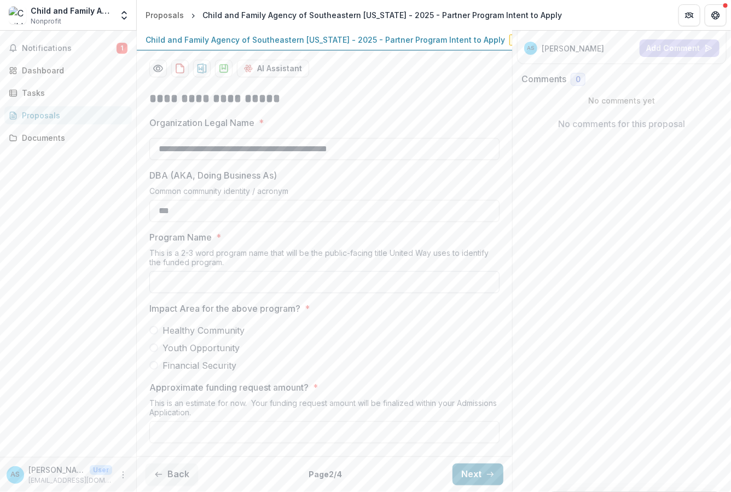
scroll to position [258, 0]
click at [164, 333] on span "Healthy Community" at bounding box center [204, 329] width 82 height 13
type input "**********"
click at [286, 426] on input "Approximate funding request amount? *" at bounding box center [324, 432] width 350 height 22
type input "*******"
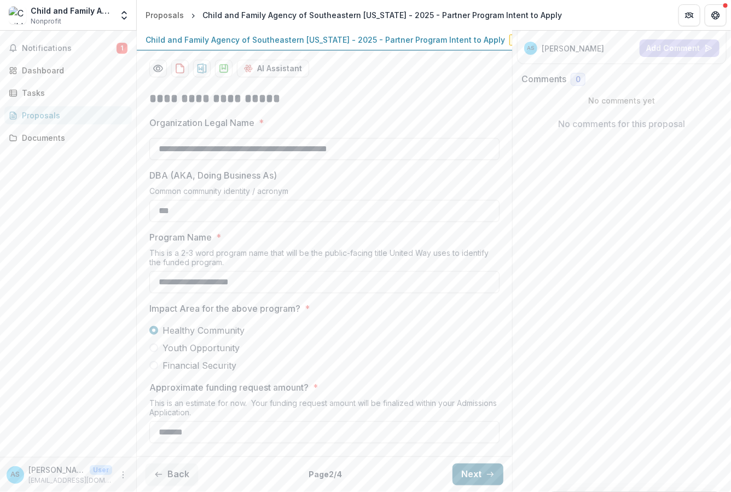
click at [473, 473] on button "Next" at bounding box center [478, 474] width 51 height 22
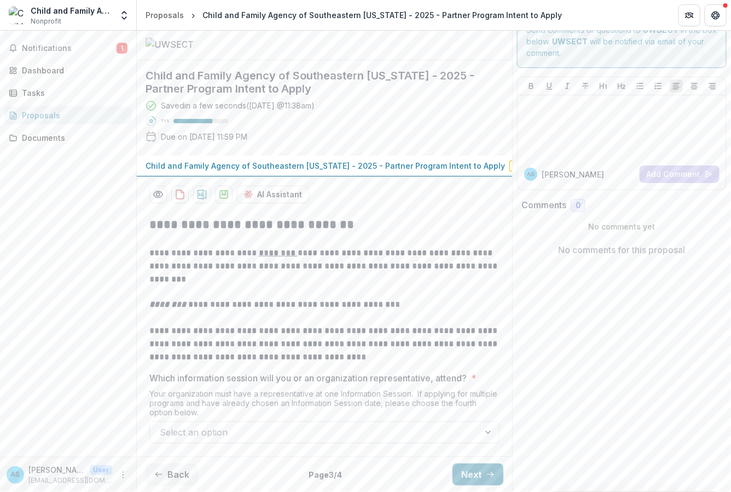
click at [346, 304] on div "**********" at bounding box center [324, 329] width 350 height 244
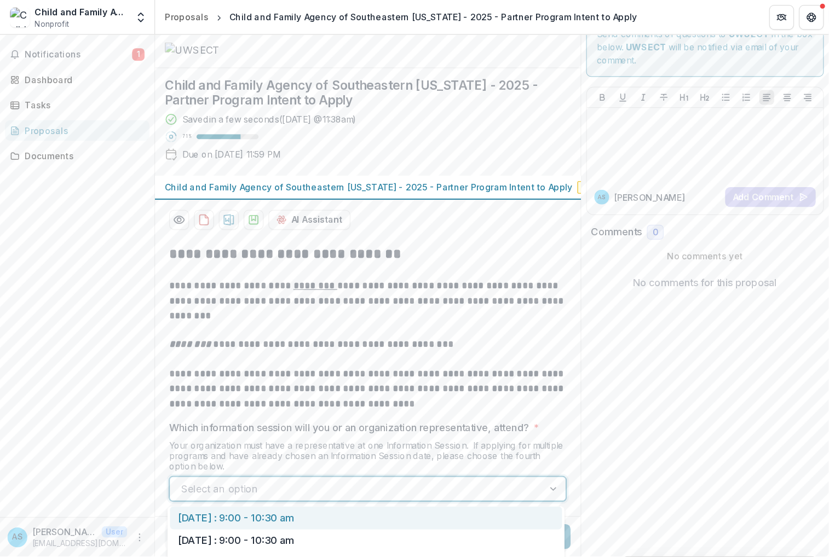
scroll to position [133, 0]
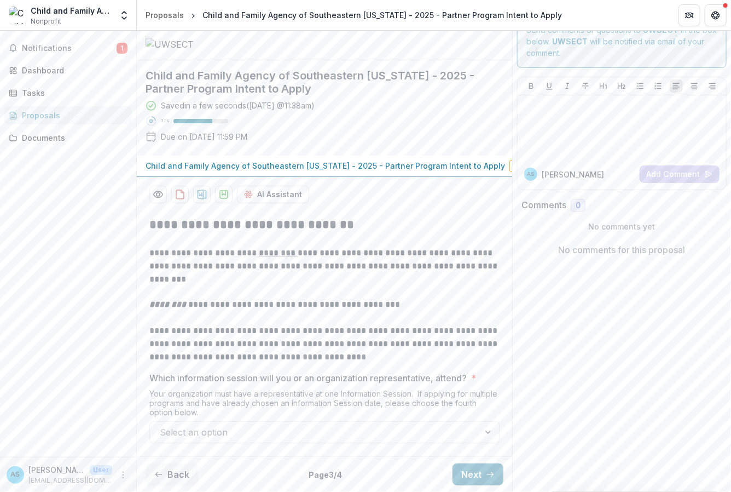
click at [360, 289] on p at bounding box center [324, 291] width 350 height 13
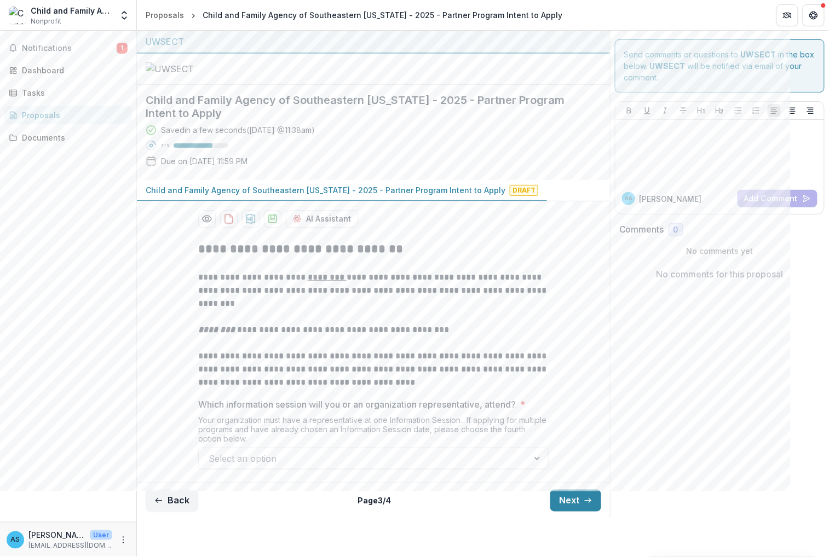
scroll to position [60, 0]
click at [369, 466] on div at bounding box center [364, 458] width 310 height 15
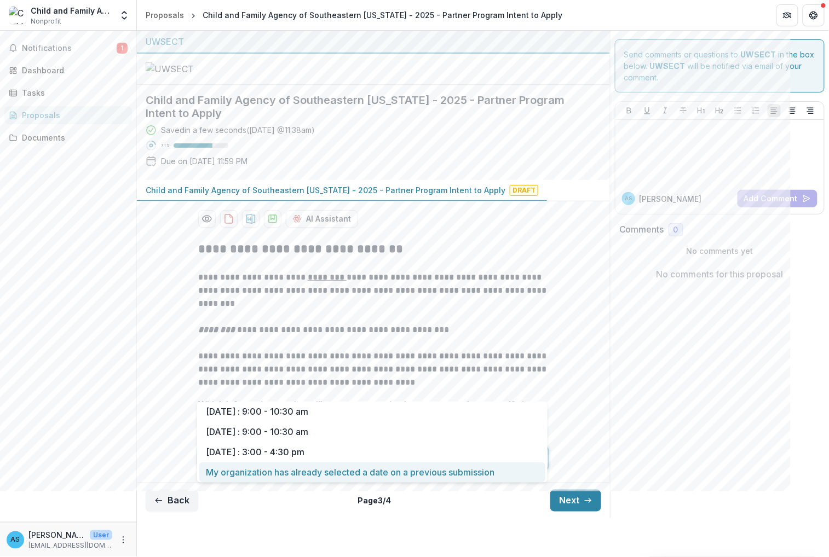
click at [366, 473] on div "My organization has already selected a date on a previous submission" at bounding box center [372, 473] width 346 height 20
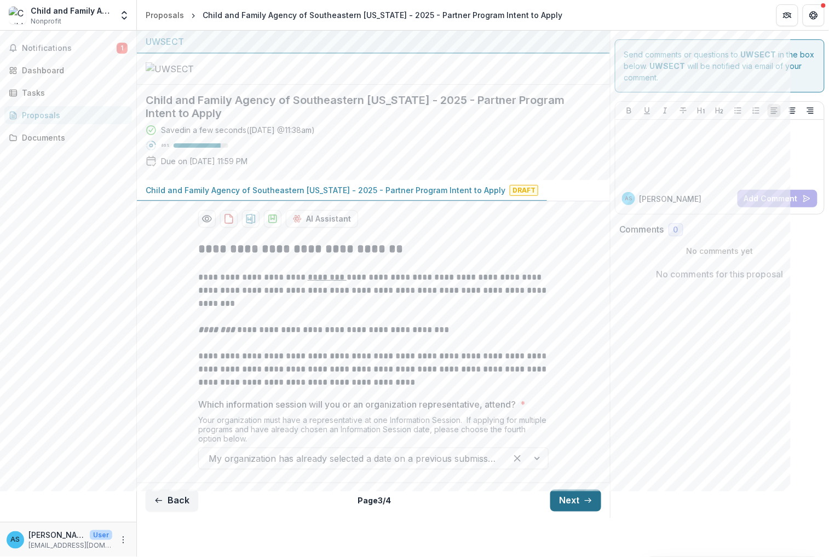
click at [559, 491] on button "Next" at bounding box center [575, 501] width 51 height 22
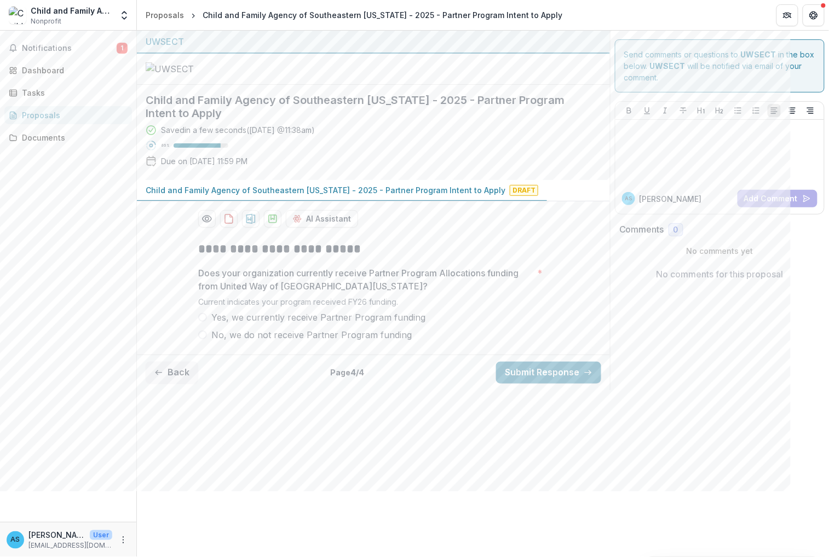
click at [366, 324] on span "Yes, we currently receive Partner Program funding" at bounding box center [318, 317] width 214 height 13
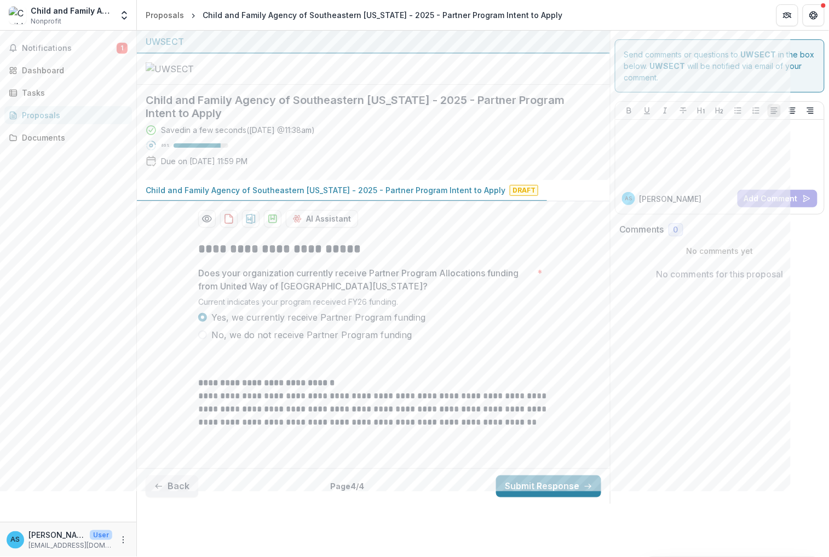
scroll to position [46, 0]
click at [526, 491] on button "Submit Response" at bounding box center [548, 487] width 105 height 22
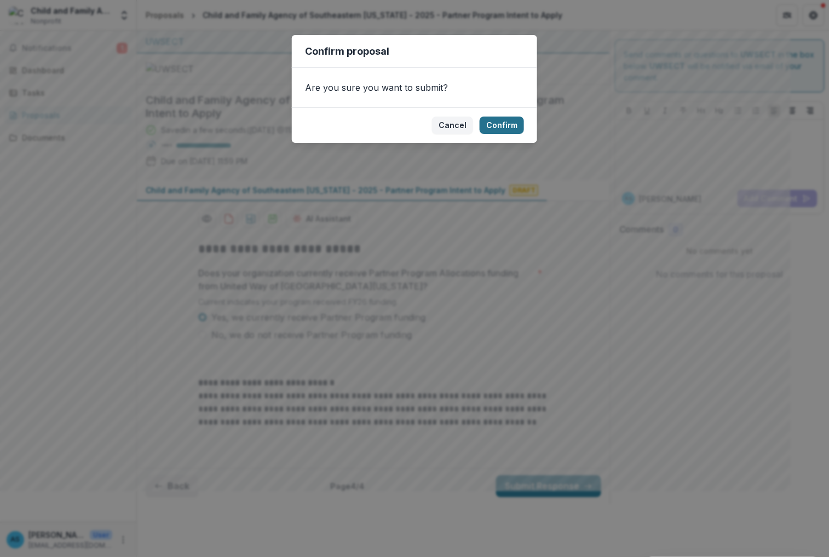
click at [505, 128] on button "Confirm" at bounding box center [501, 126] width 44 height 18
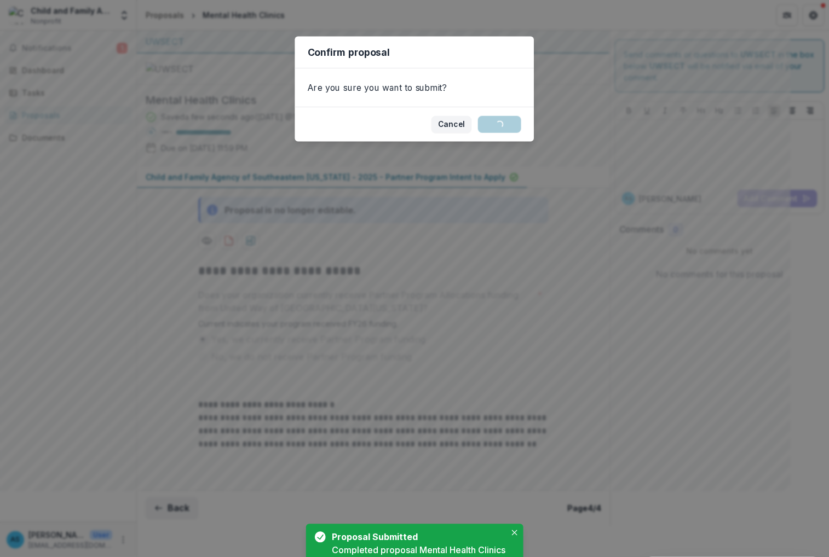
scroll to position [68, 0]
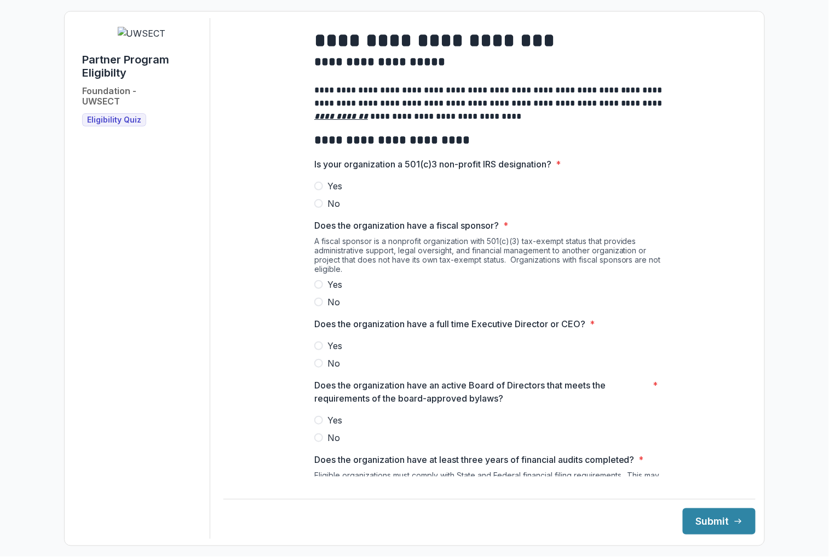
click at [322, 193] on label "Yes" at bounding box center [489, 186] width 350 height 13
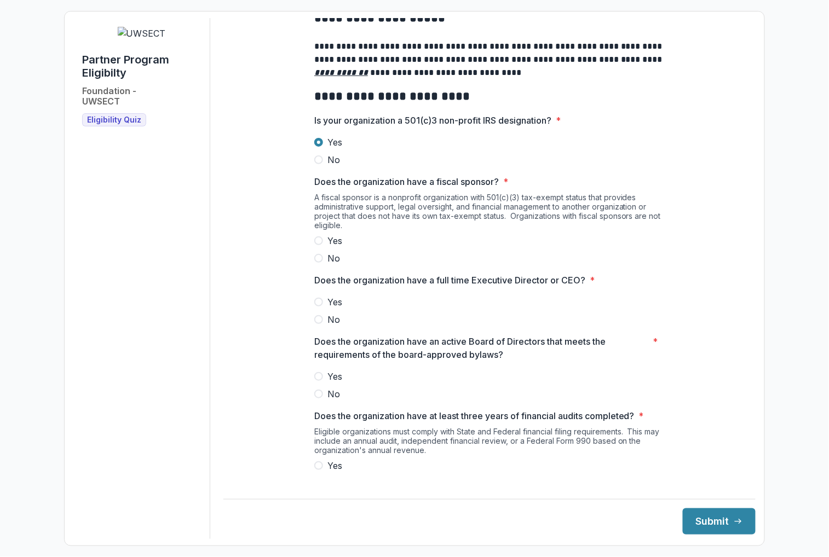
scroll to position [43, 0]
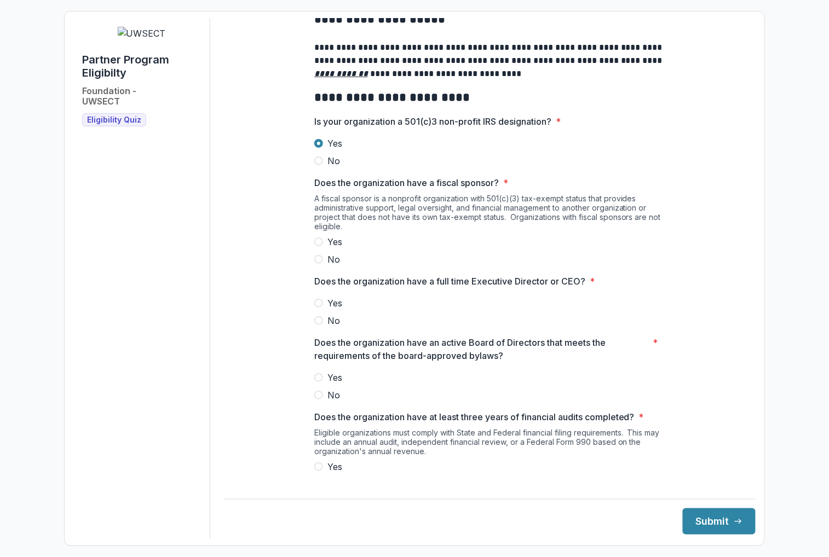
click at [330, 266] on span "No" at bounding box center [333, 259] width 13 height 13
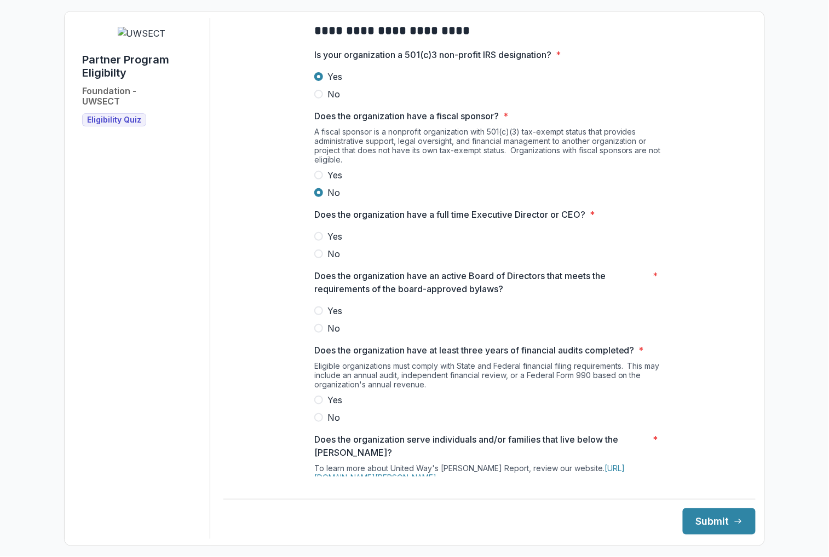
scroll to position [115, 0]
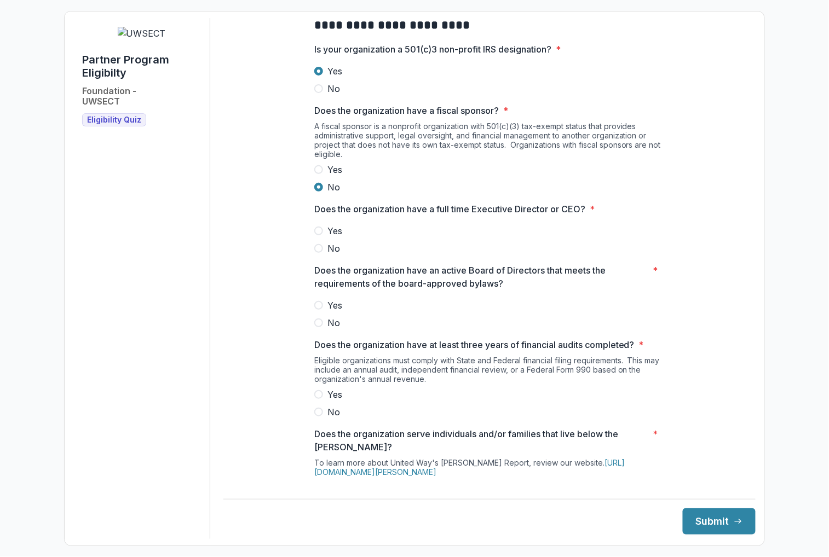
click at [325, 238] on label "Yes" at bounding box center [489, 230] width 350 height 13
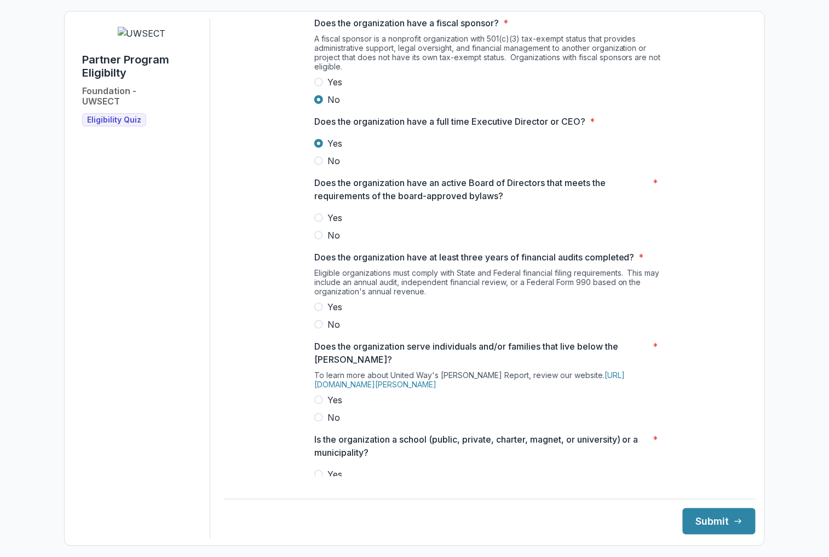
scroll to position [213, 0]
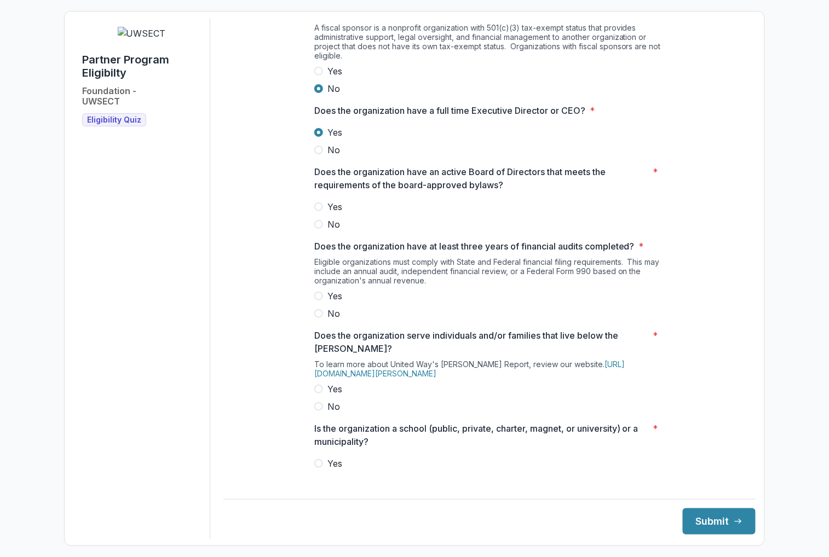
click at [332, 211] on span "Yes" at bounding box center [334, 206] width 15 height 13
click at [322, 303] on label "Yes" at bounding box center [489, 296] width 350 height 13
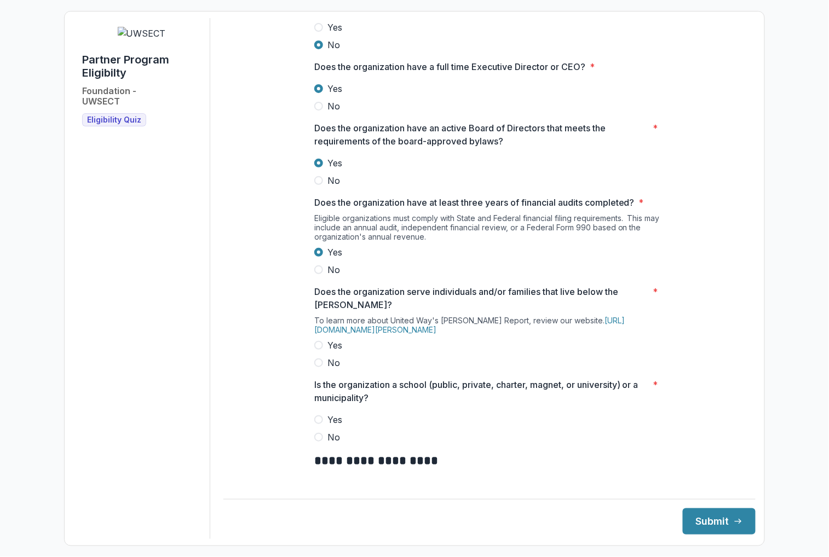
scroll to position [258, 0]
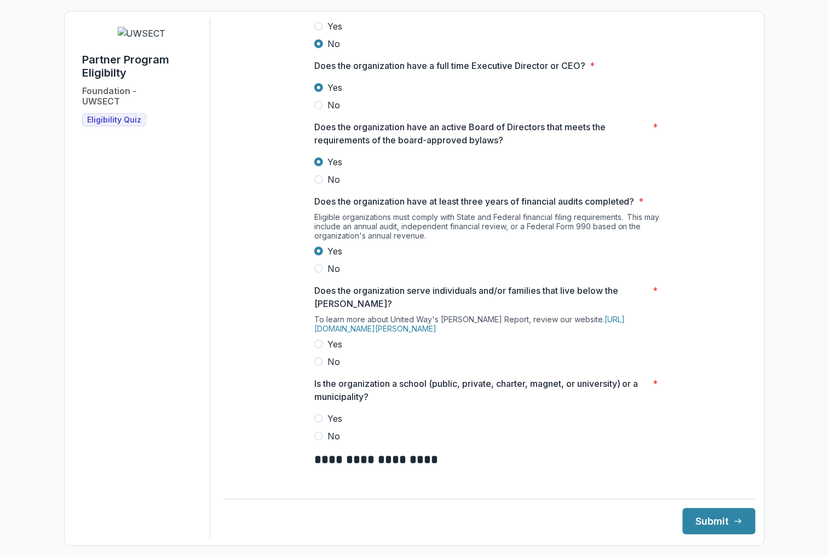
click at [320, 349] on span at bounding box center [318, 344] width 9 height 9
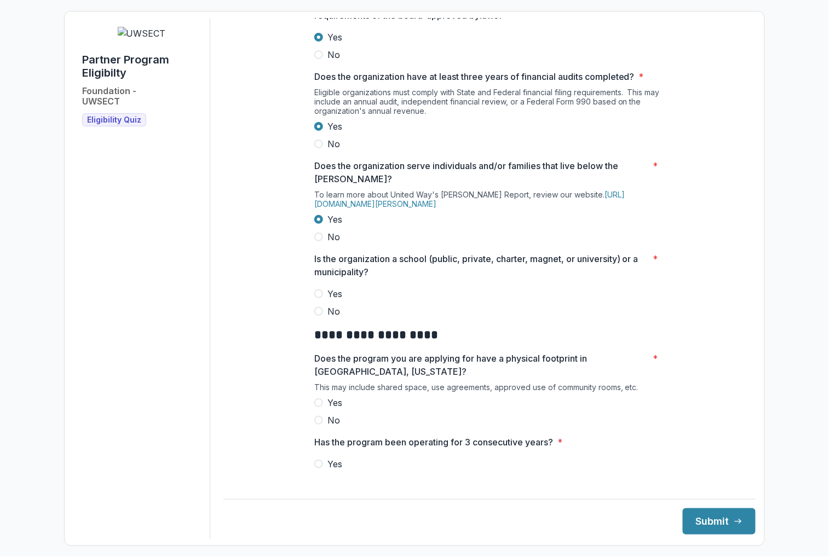
scroll to position [384, 0]
click at [323, 317] on label "No" at bounding box center [489, 310] width 350 height 13
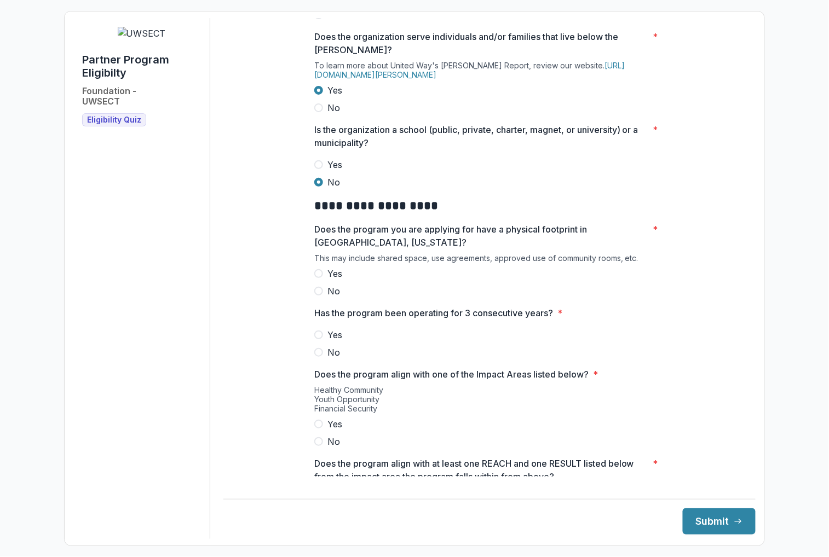
scroll to position [518, 0]
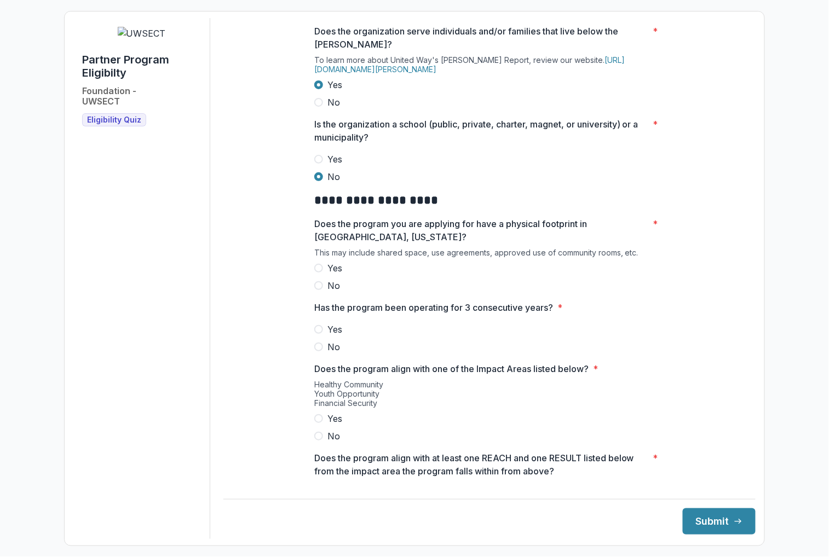
click at [325, 274] on label "Yes" at bounding box center [489, 268] width 350 height 13
click at [323, 336] on label "Yes" at bounding box center [489, 329] width 350 height 13
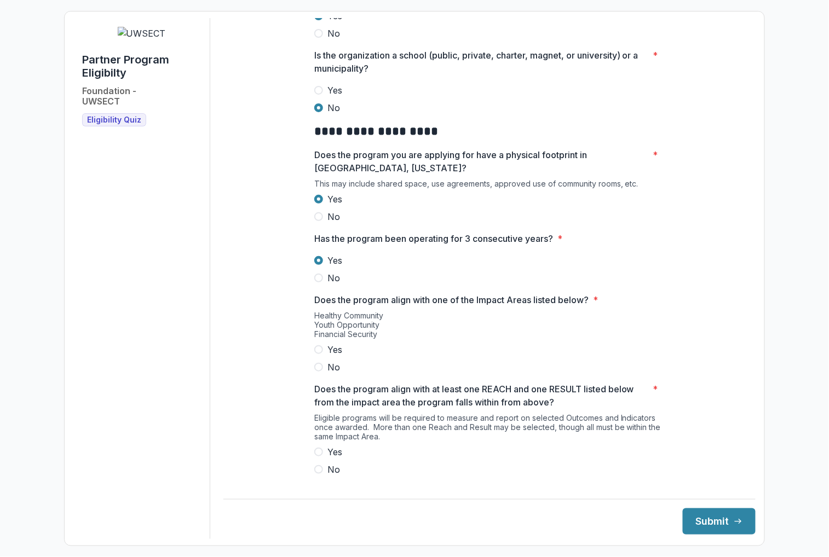
scroll to position [590, 0]
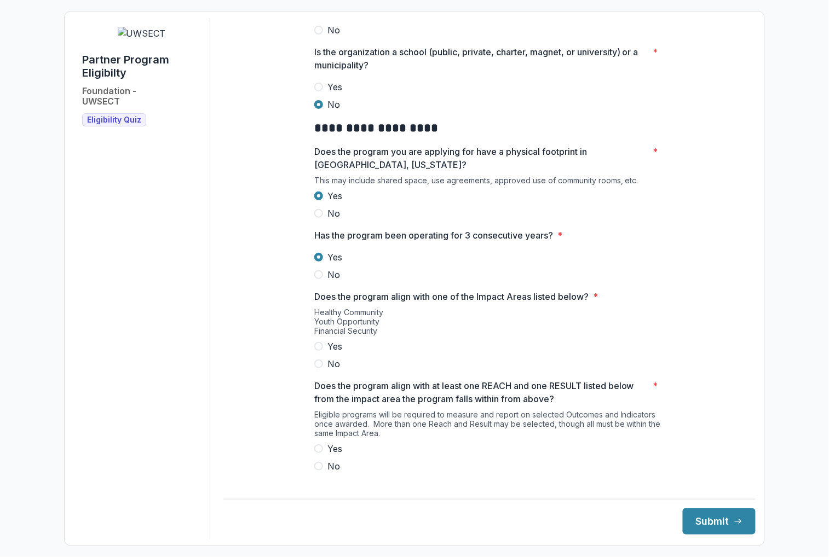
click at [319, 351] on span at bounding box center [318, 346] width 9 height 9
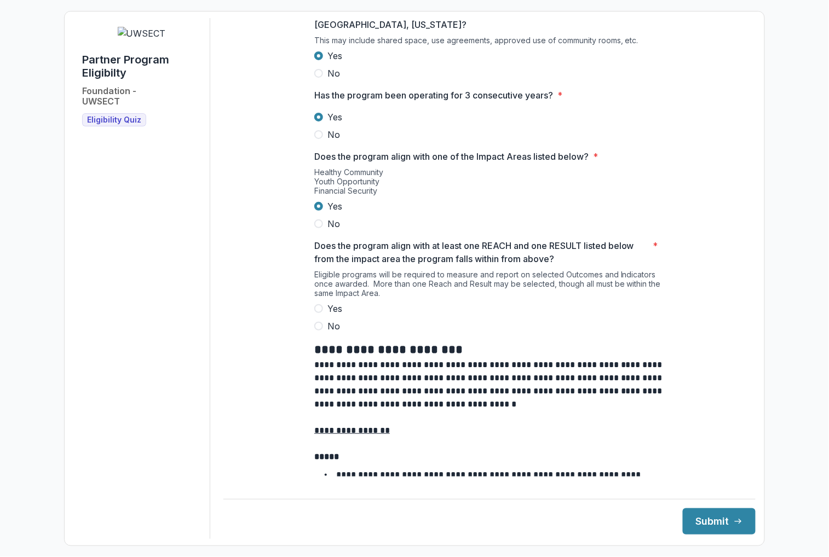
scroll to position [734, 0]
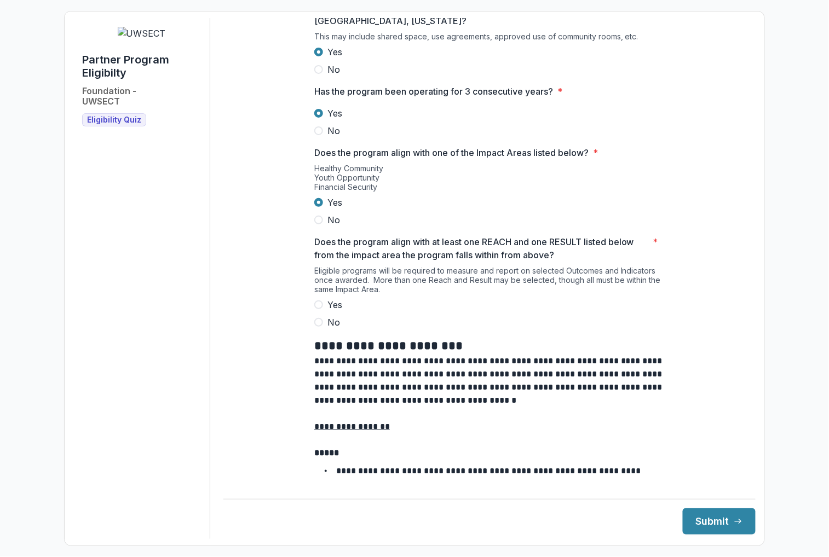
click at [328, 311] on span "Yes" at bounding box center [334, 304] width 15 height 13
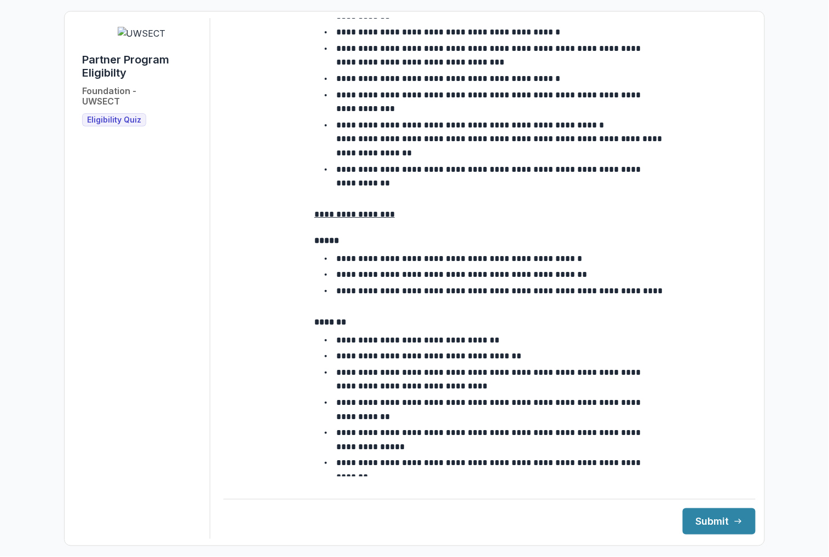
scroll to position [1820, 0]
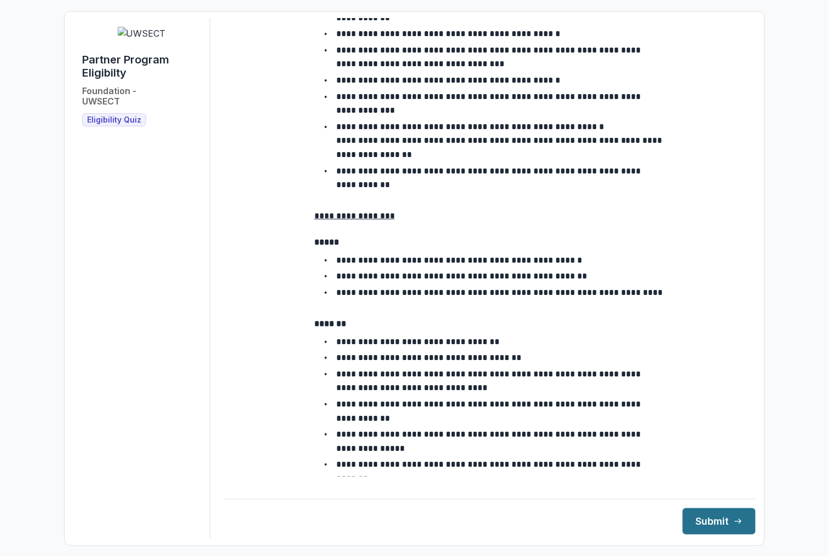
click at [697, 522] on button "Submit" at bounding box center [719, 521] width 73 height 26
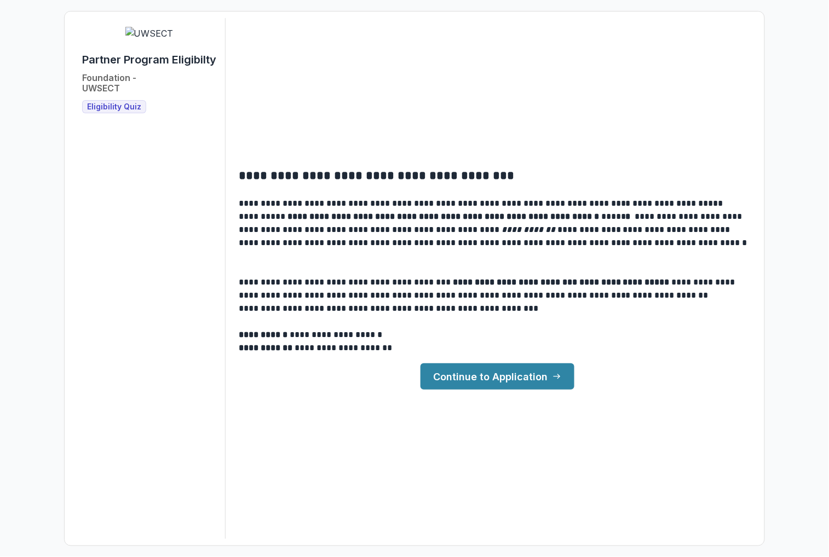
click at [513, 380] on link "Continue to Application" at bounding box center [497, 376] width 154 height 26
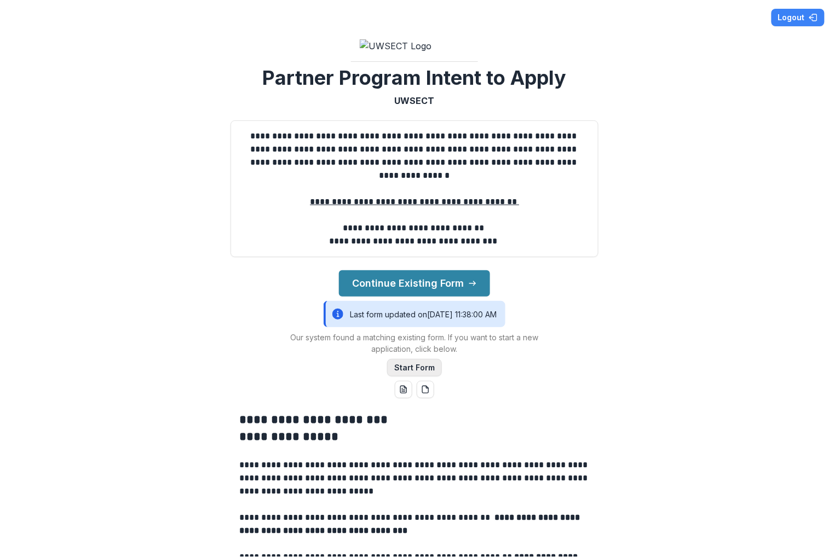
click at [423, 377] on button "Start Form" at bounding box center [414, 368] width 55 height 18
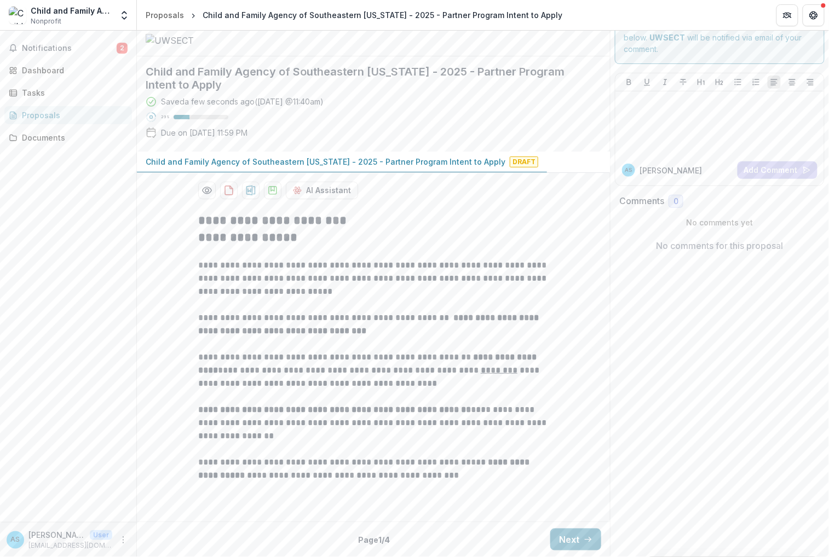
scroll to position [128, 0]
click at [563, 540] on button "Next" at bounding box center [575, 540] width 51 height 22
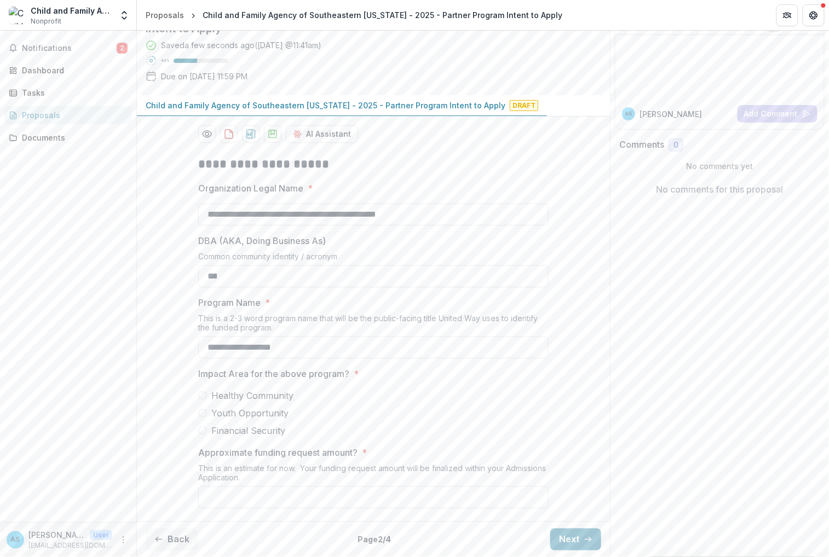
click at [251, 402] on span "Healthy Community" at bounding box center [252, 395] width 82 height 13
type input "**********"
click at [392, 497] on input "Approximate funding request amount? *" at bounding box center [373, 498] width 350 height 22
type input "*******"
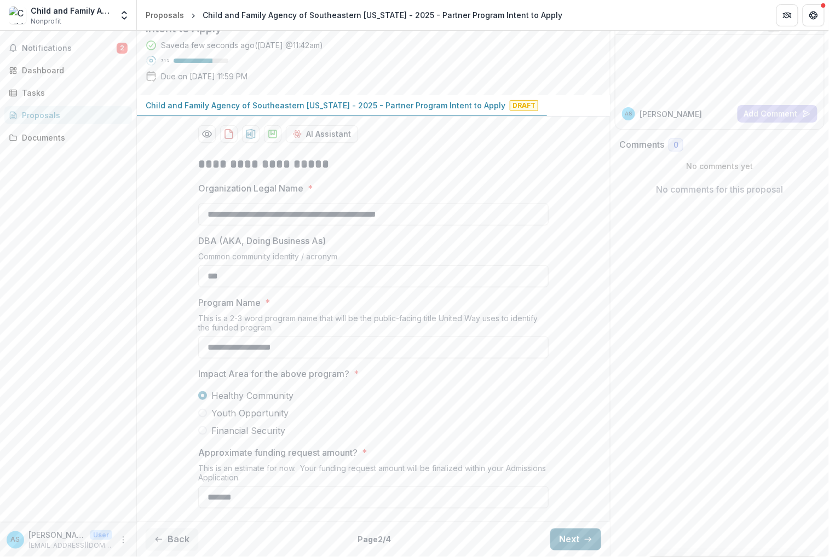
click at [568, 540] on button "Next" at bounding box center [575, 540] width 51 height 22
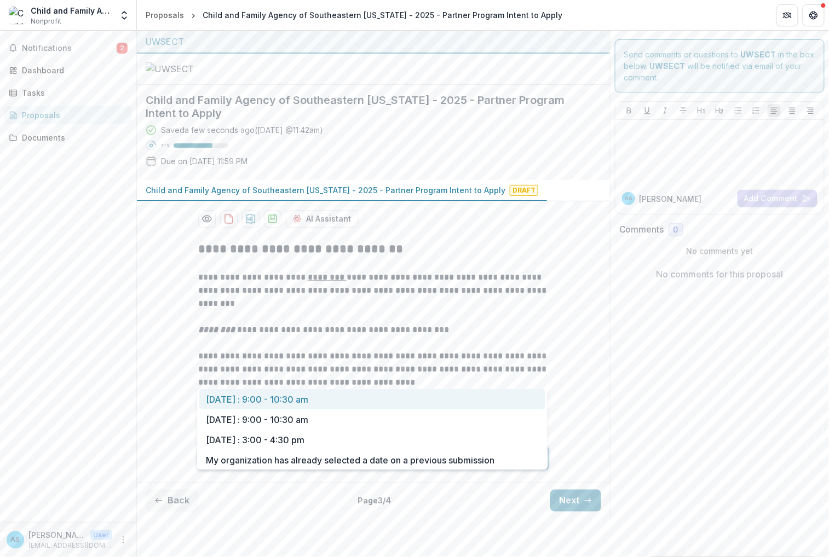
click at [445, 373] on div "**********" at bounding box center [373, 355] width 350 height 246
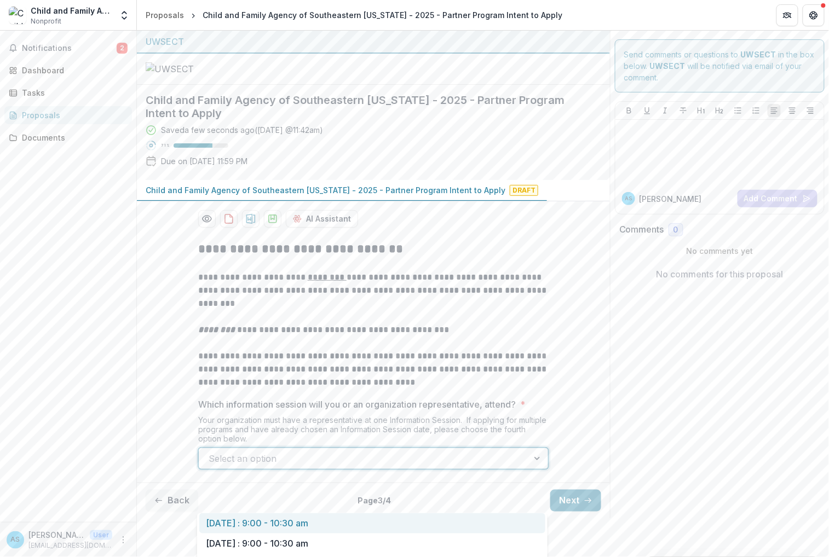
click at [418, 389] on p "**********" at bounding box center [373, 369] width 350 height 39
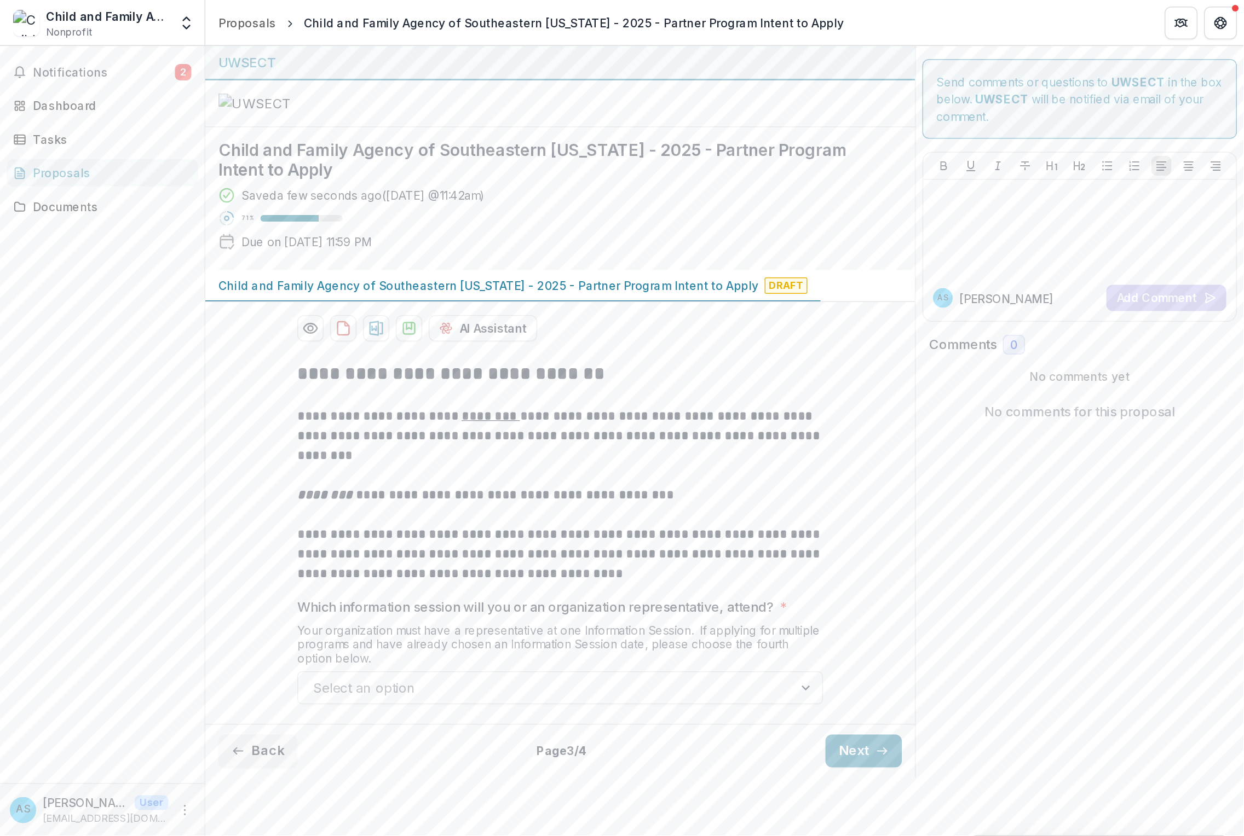
scroll to position [0, 0]
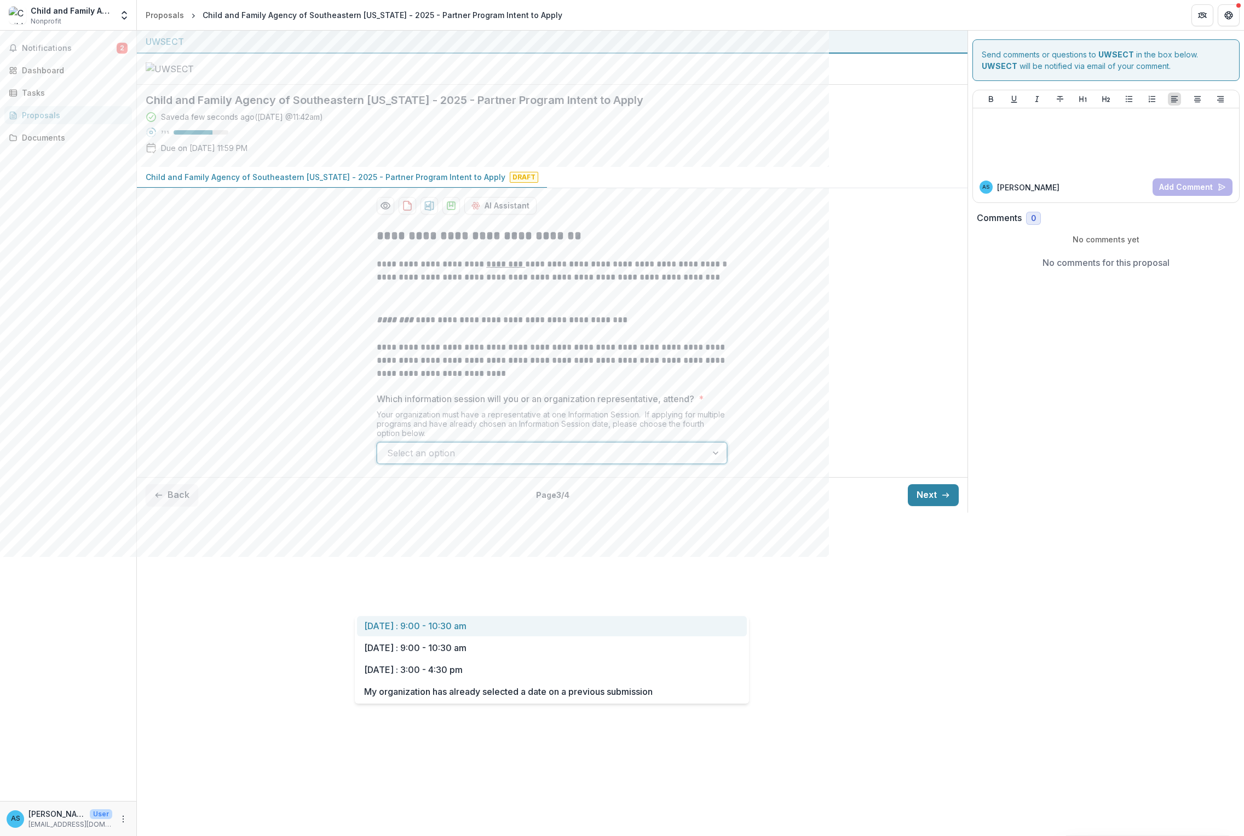
click at [589, 464] on div "Select an option" at bounding box center [552, 453] width 350 height 22
click at [587, 557] on div "My organization has already selected a date on a previous submission" at bounding box center [552, 692] width 390 height 20
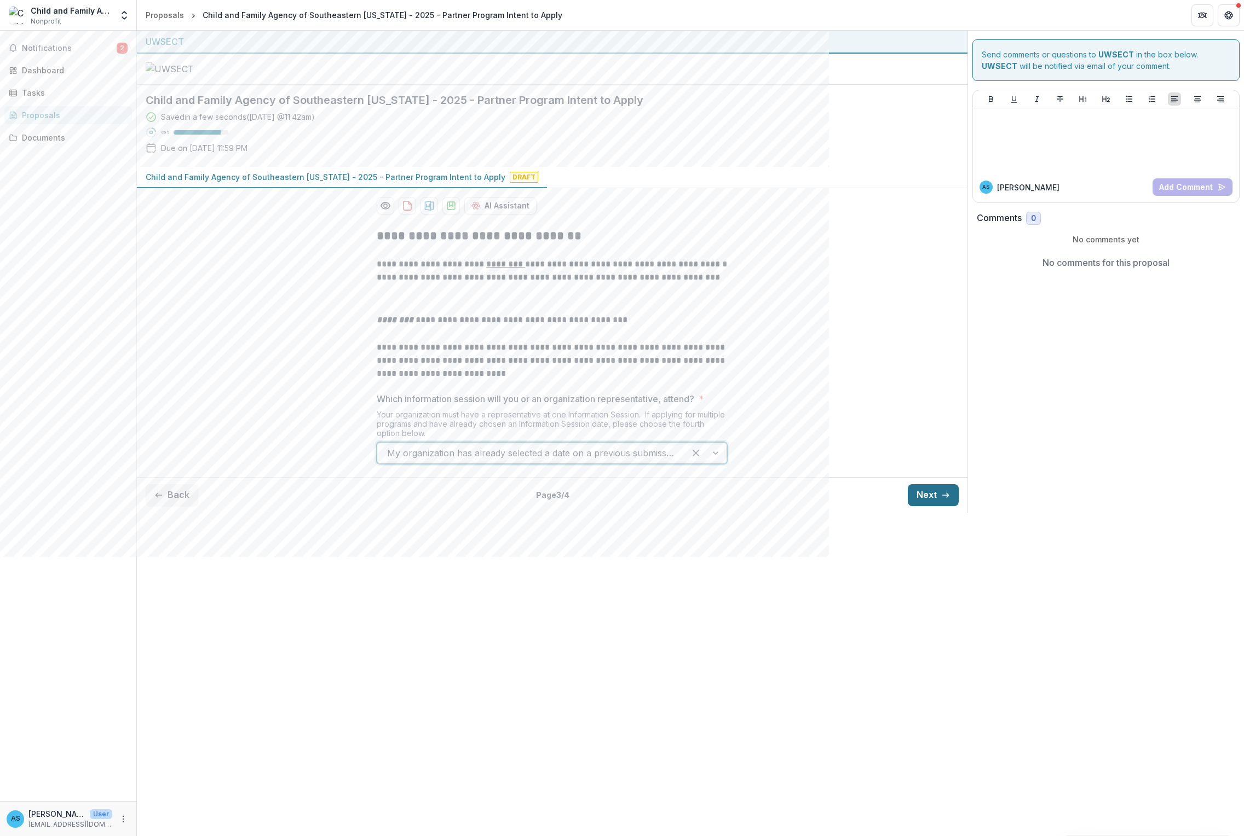
click at [828, 506] on button "Next" at bounding box center [932, 495] width 51 height 22
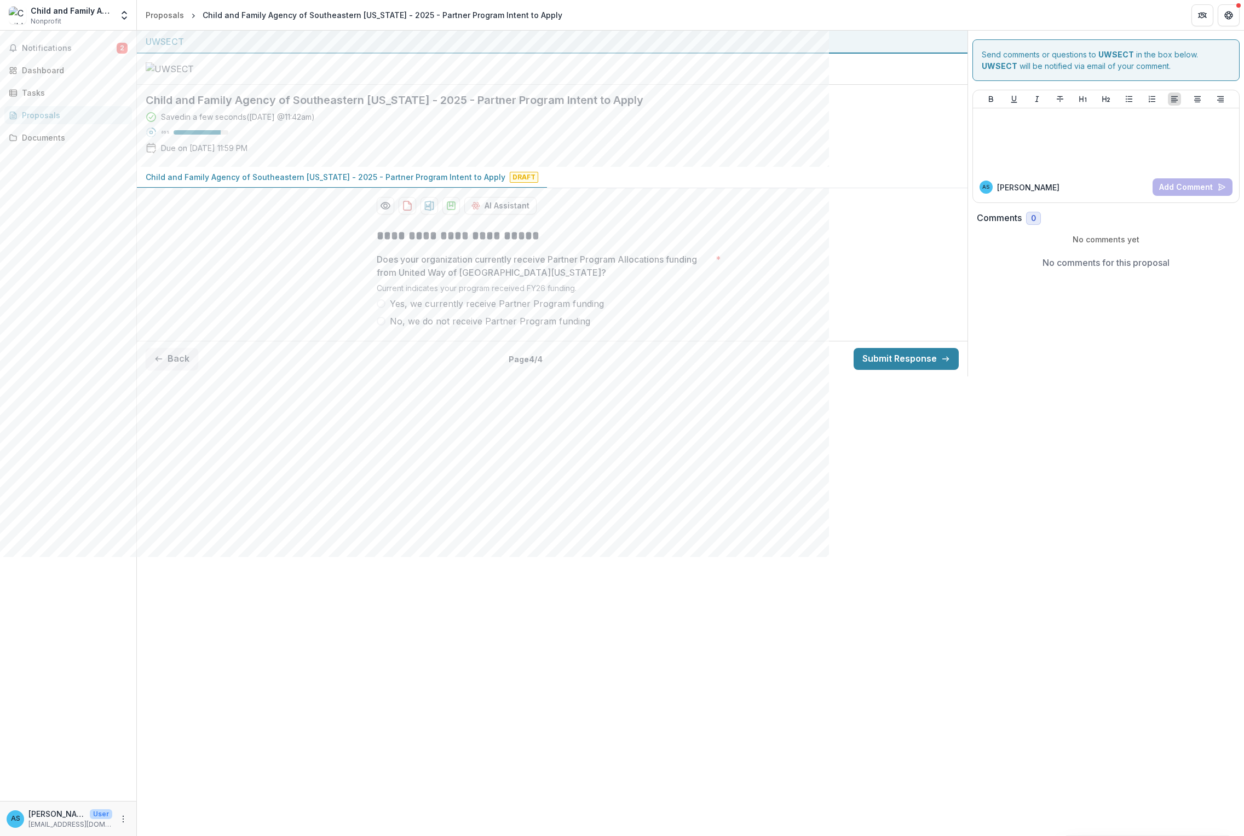
click at [539, 310] on span "Yes, we currently receive Partner Program funding" at bounding box center [497, 303] width 214 height 13
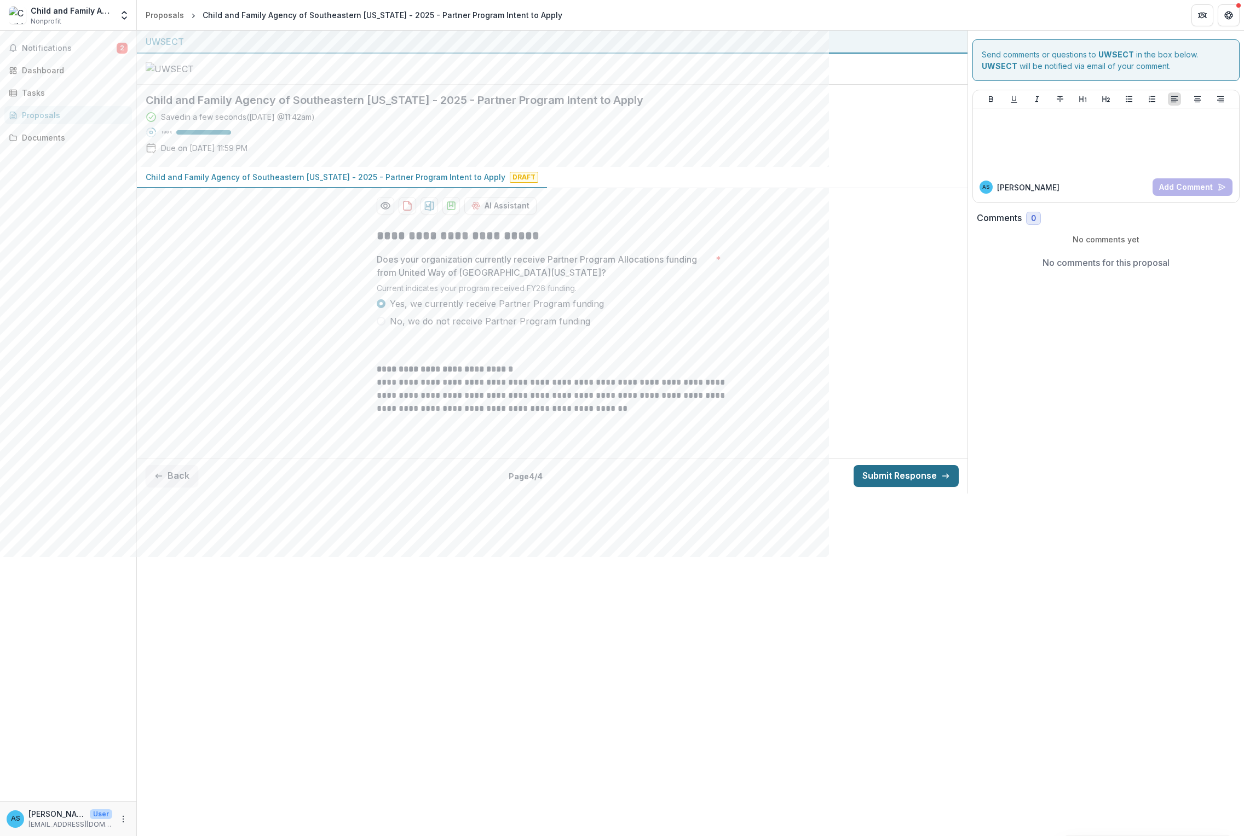
click at [828, 487] on button "Submit Response" at bounding box center [905, 476] width 105 height 22
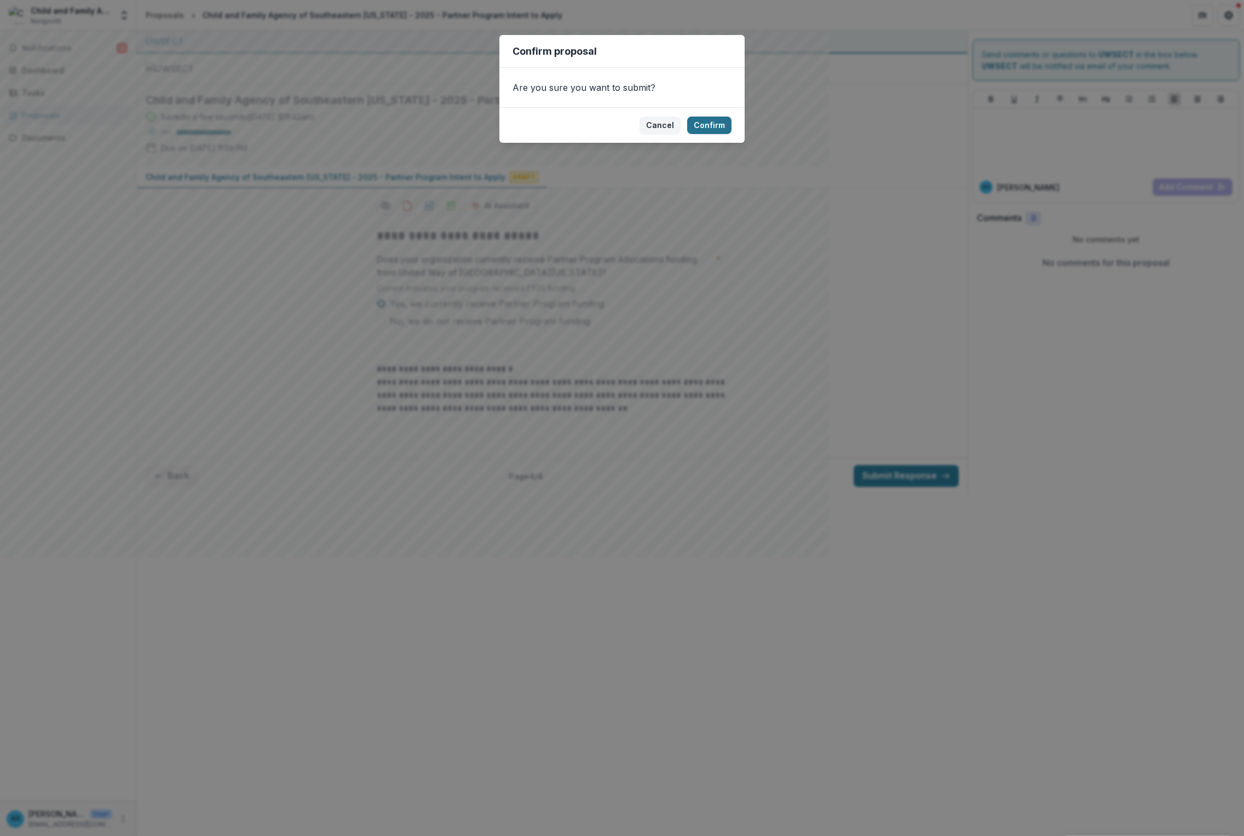
click at [707, 134] on button "Confirm" at bounding box center [709, 126] width 44 height 18
